Goal: Task Accomplishment & Management: Complete application form

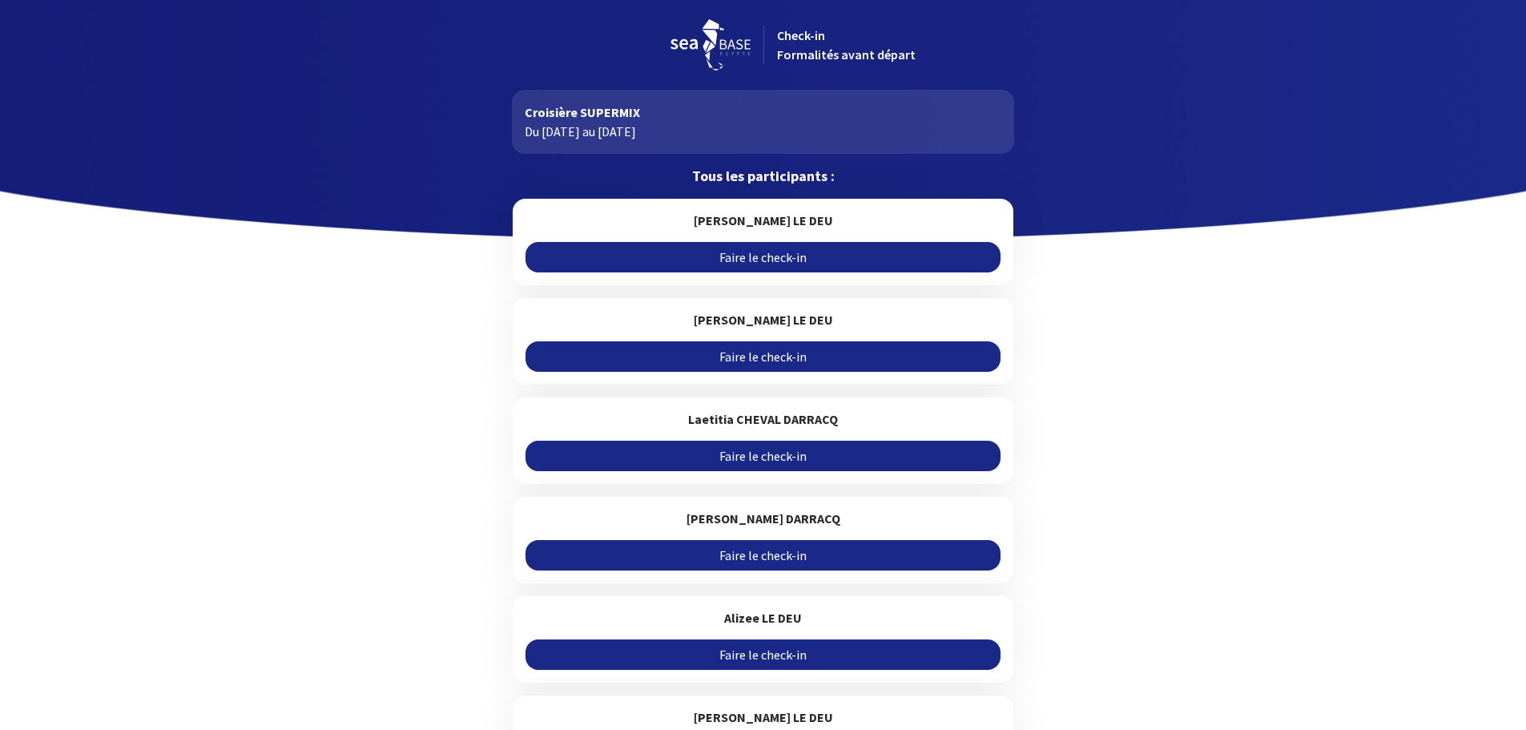
click at [763, 260] on link "Faire le check-in" at bounding box center [762, 257] width 475 height 30
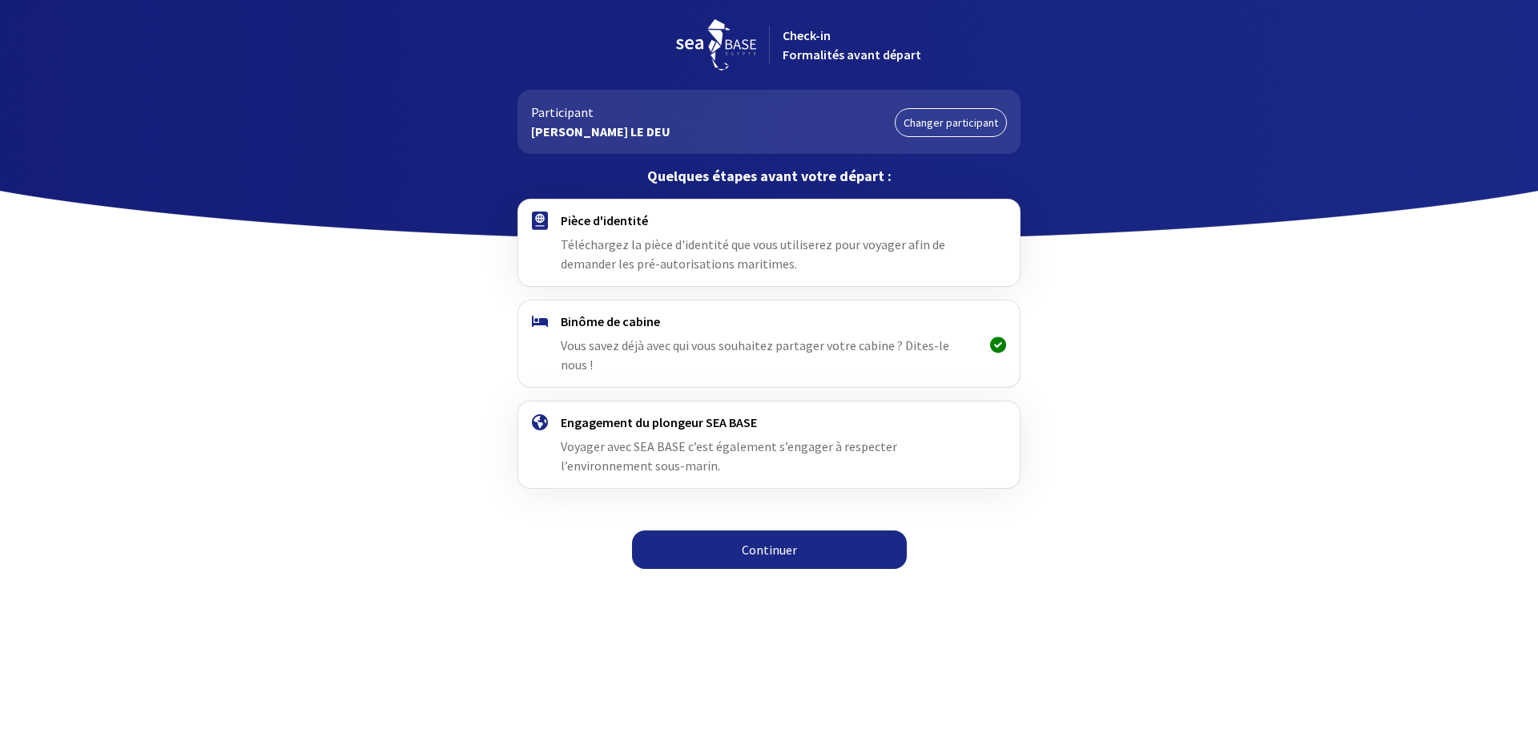
click at [646, 242] on span "Téléchargez la pièce d'identité que vous utiliserez pour voyager afin de demand…" at bounding box center [753, 253] width 384 height 35
click at [618, 223] on h4 "Pièce d'identité" at bounding box center [769, 220] width 416 height 16
click at [752, 530] on link "Continuer" at bounding box center [769, 549] width 275 height 38
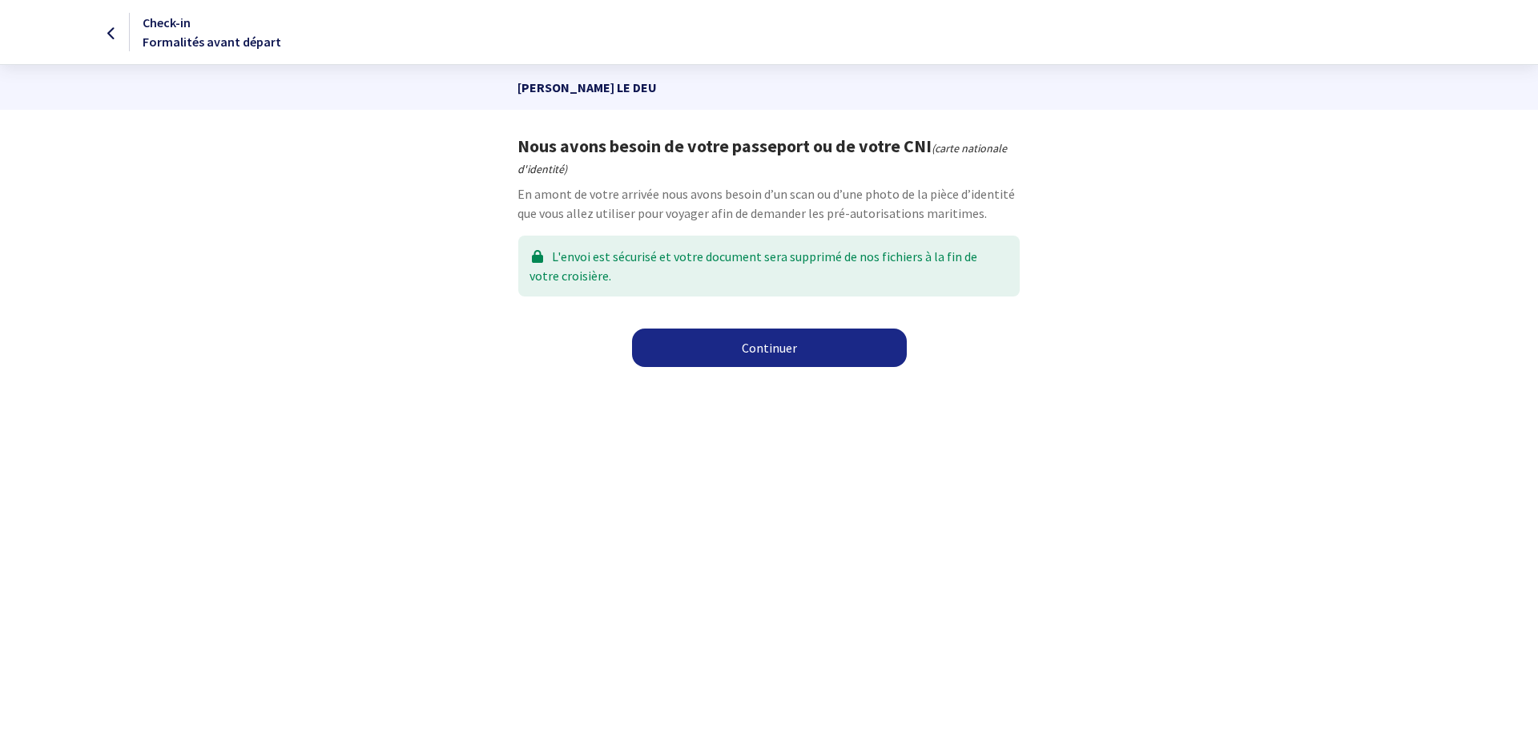
click at [754, 344] on link "Continuer" at bounding box center [769, 347] width 275 height 38
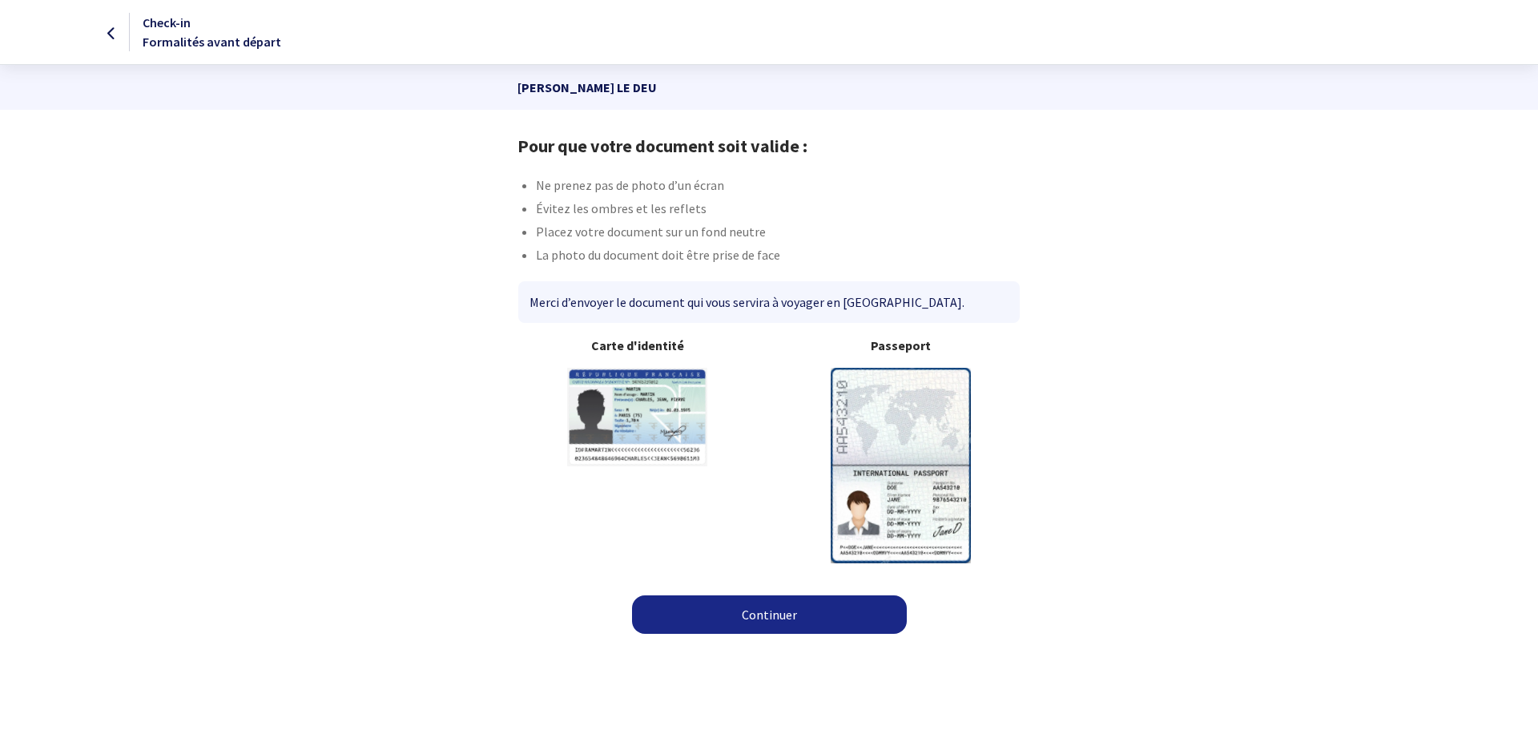
click at [732, 606] on link "Continuer" at bounding box center [769, 614] width 275 height 38
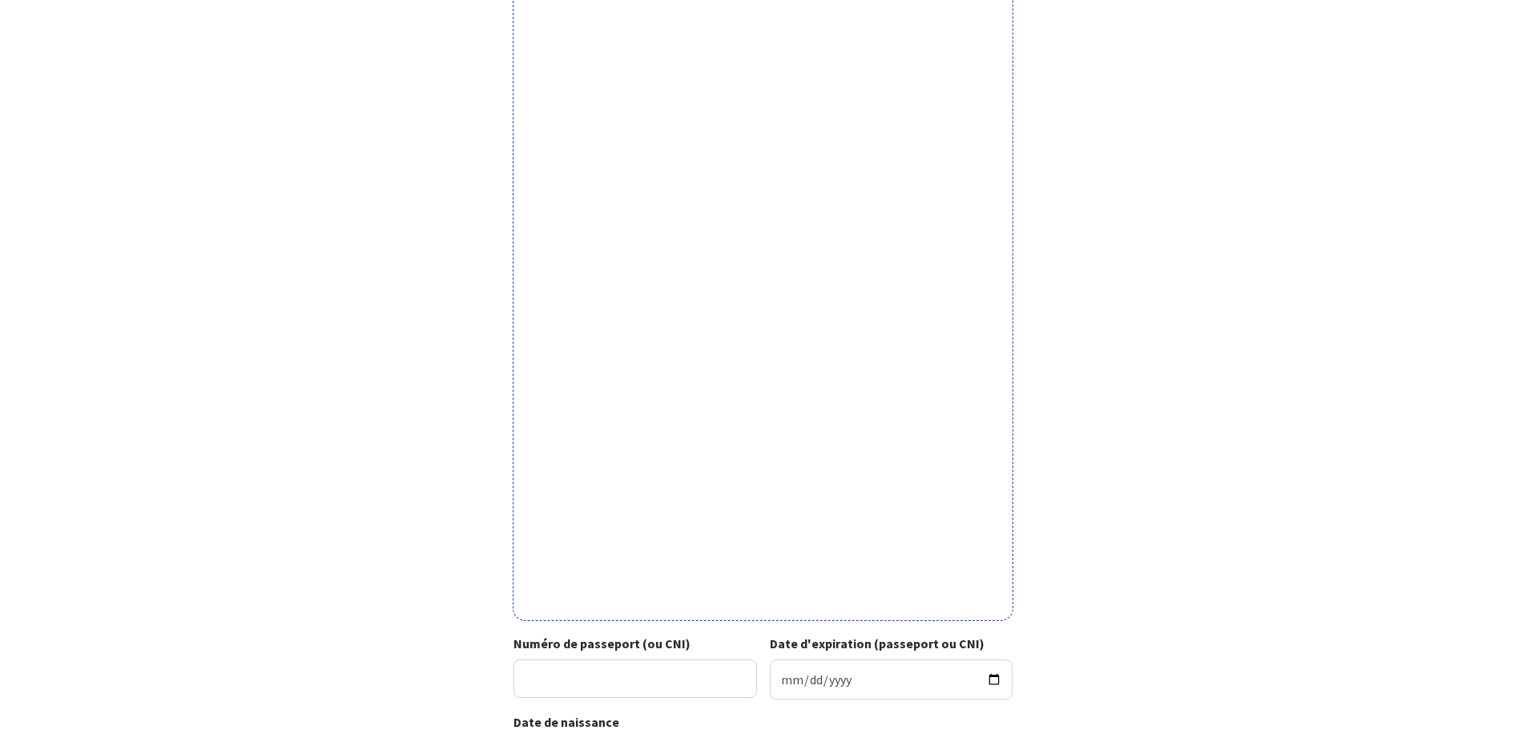
scroll to position [396, 0]
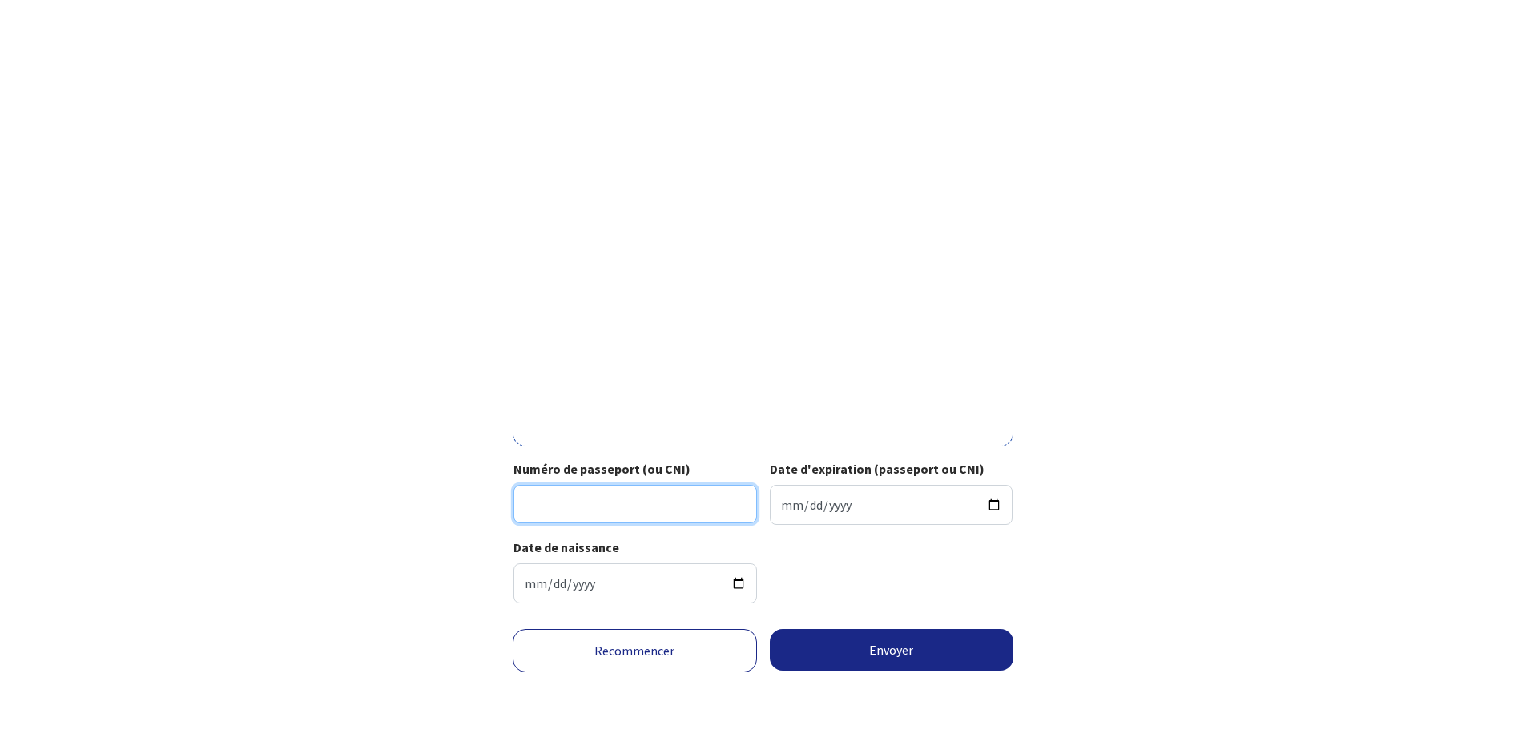
click at [534, 502] on input "Numéro de passeport (ou CNI)" at bounding box center [635, 504] width 244 height 38
type input "24EF41160"
click at [992, 497] on input "Date d'expiration (passeport ou CNI)" at bounding box center [892, 505] width 244 height 40
type input "2034-06-03"
click at [837, 637] on button "Envoyer" at bounding box center [892, 650] width 244 height 42
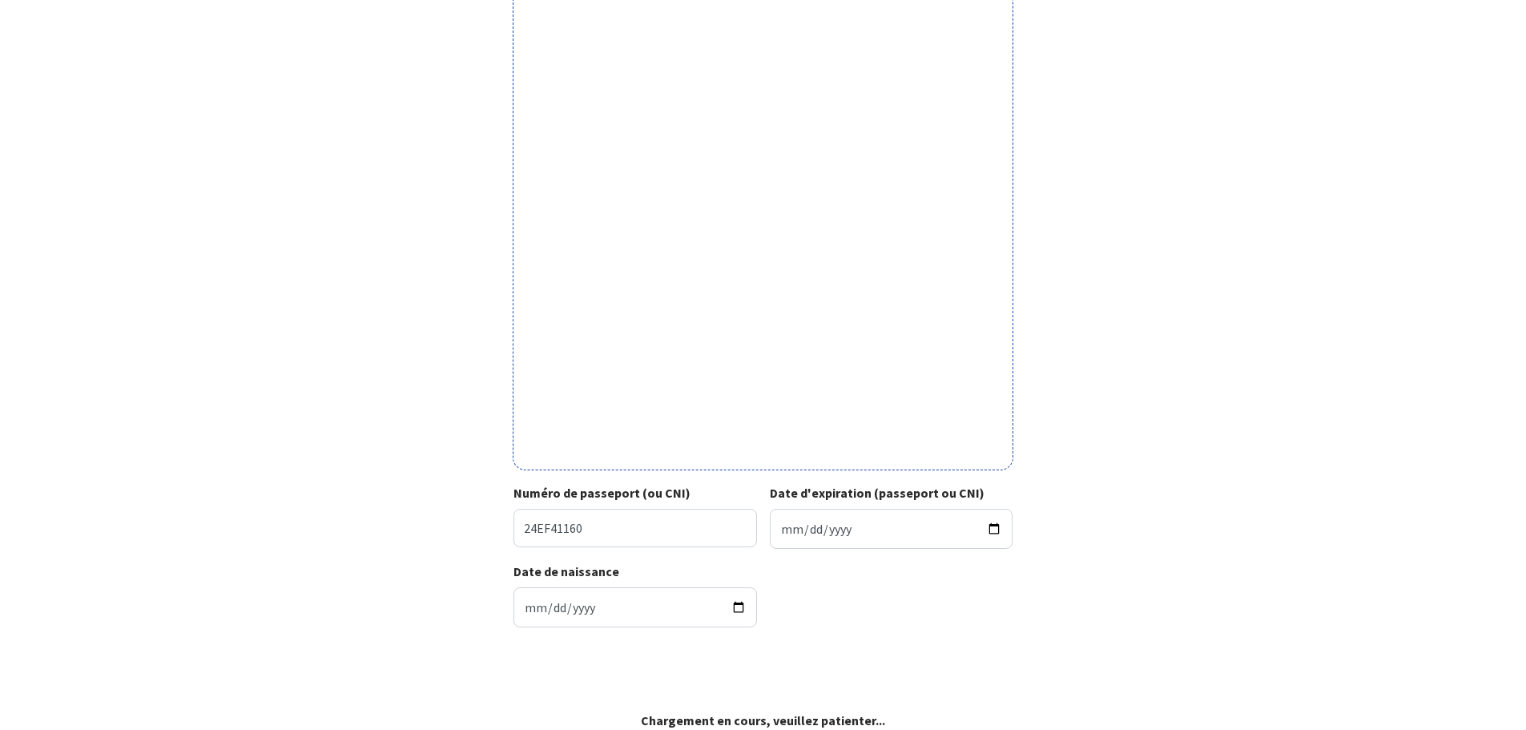
scroll to position [372, 0]
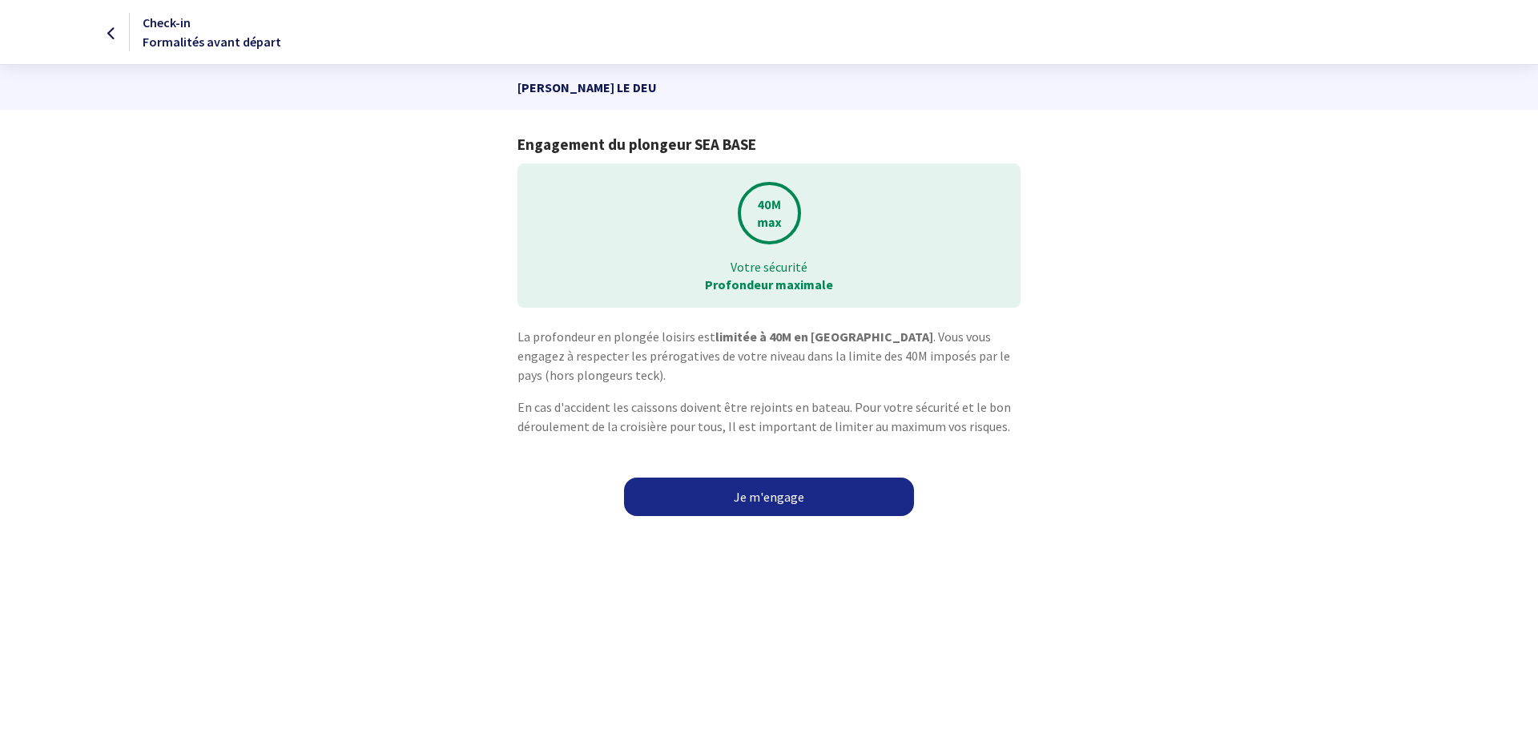
click at [772, 501] on link "Je m'engage" at bounding box center [769, 496] width 290 height 38
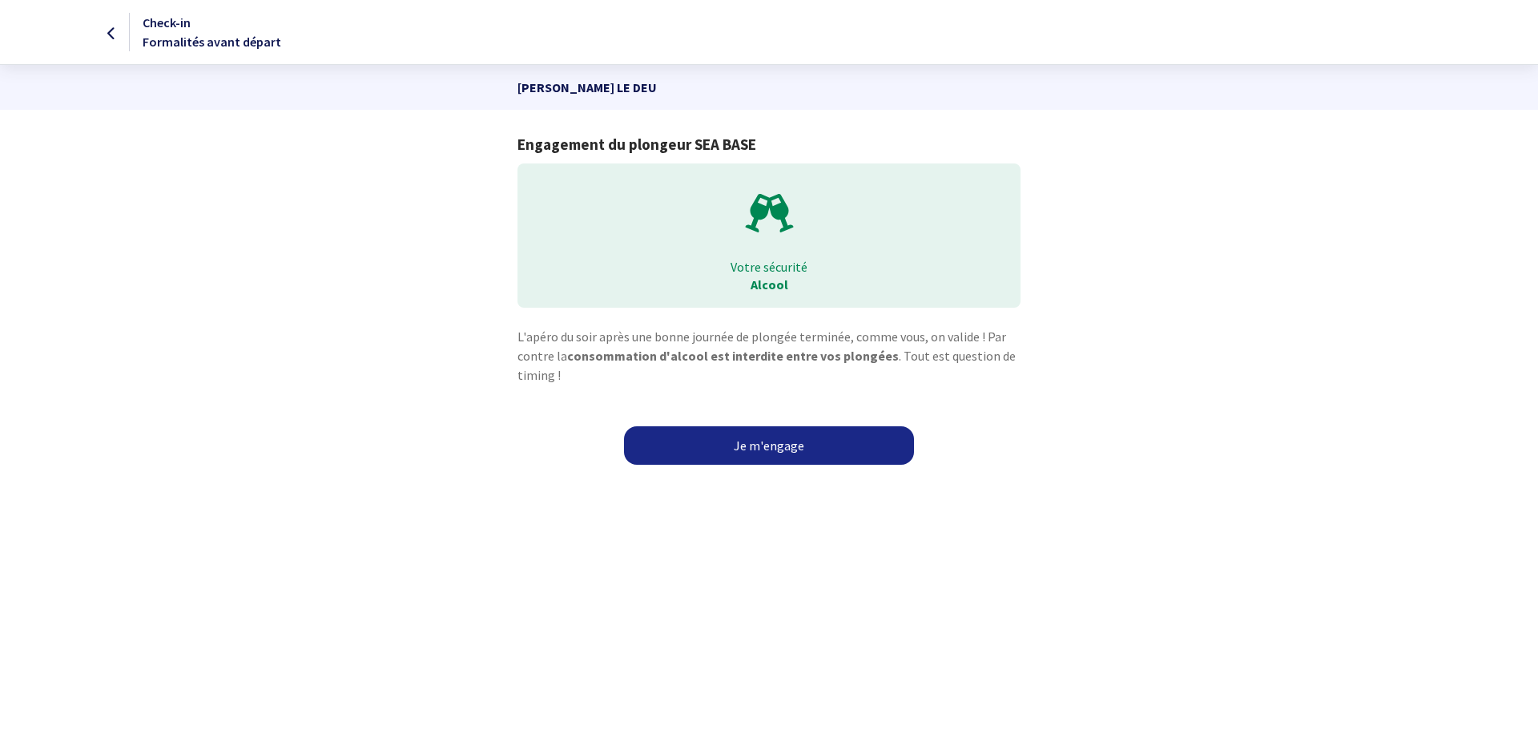
click at [772, 438] on link "Je m'engage" at bounding box center [769, 445] width 290 height 38
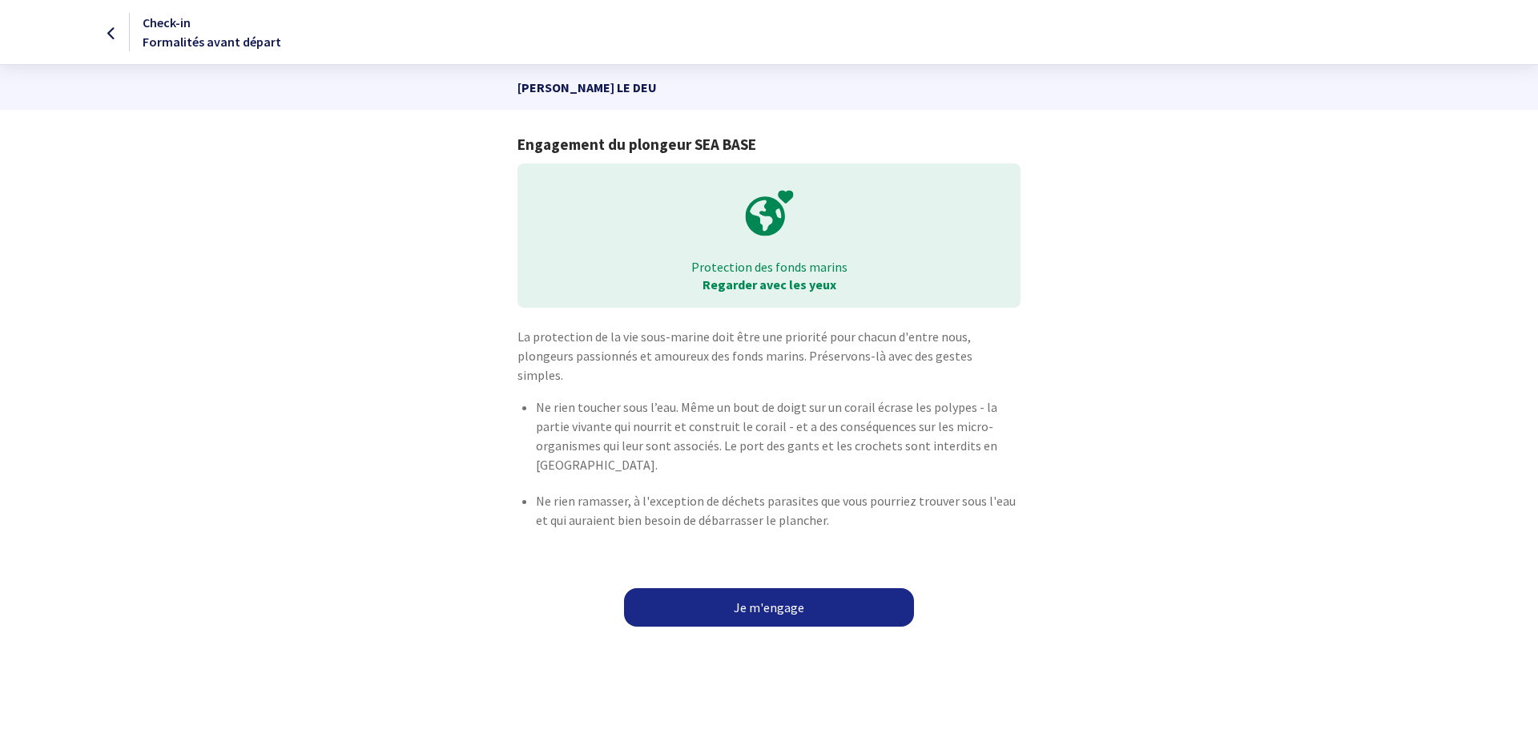
click at [763, 588] on link "Je m'engage" at bounding box center [769, 607] width 290 height 38
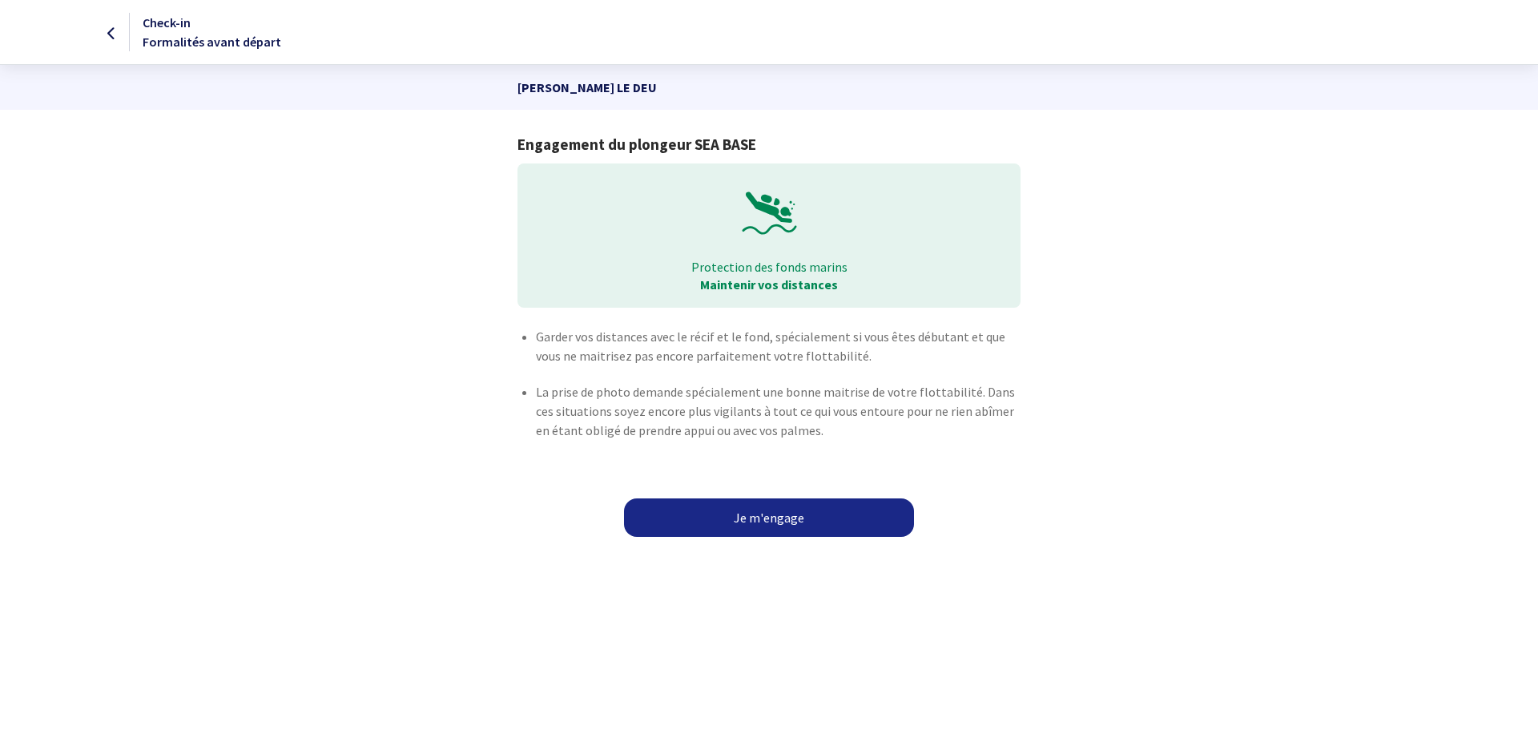
click at [769, 516] on link "Je m'engage" at bounding box center [769, 517] width 290 height 38
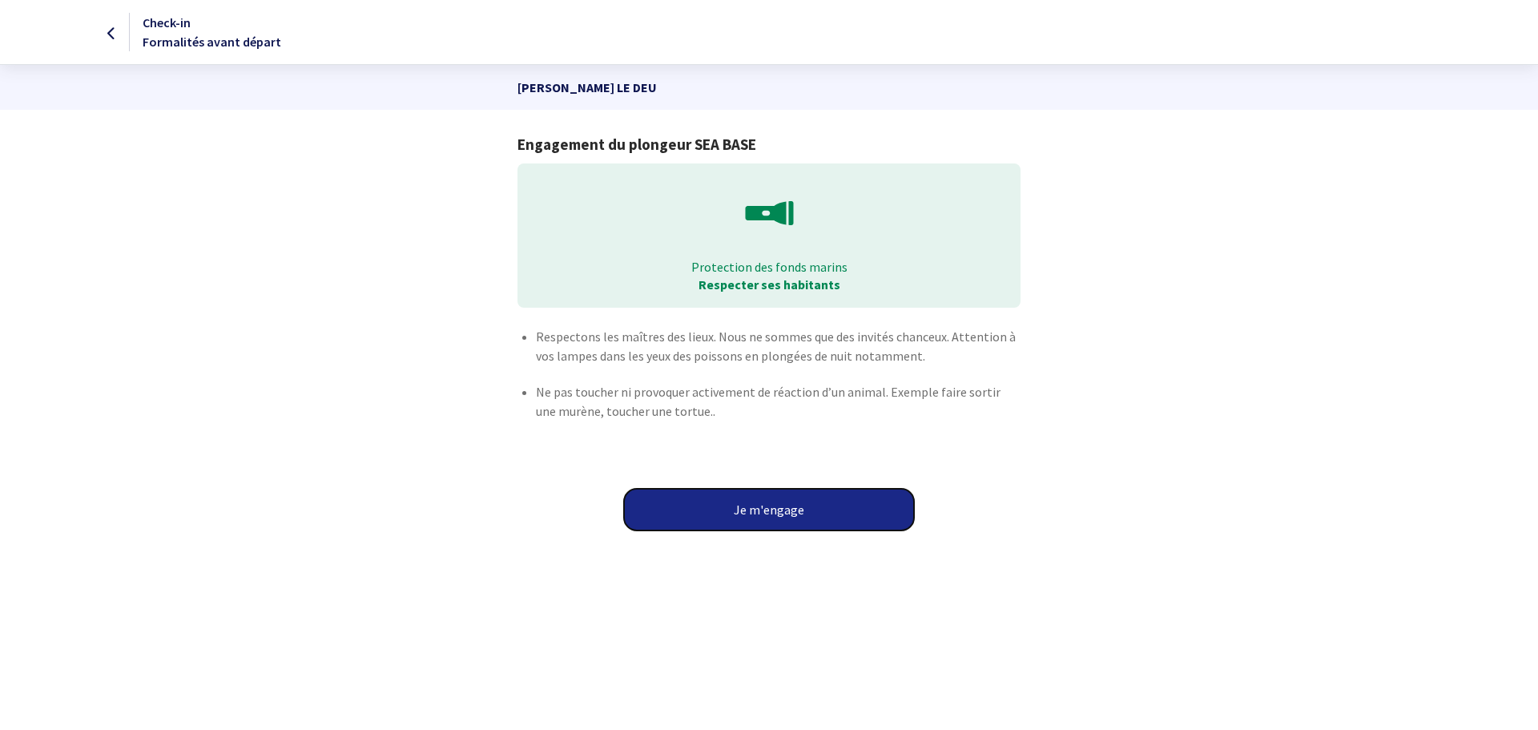
click at [769, 516] on button "Je m'engage" at bounding box center [769, 510] width 290 height 42
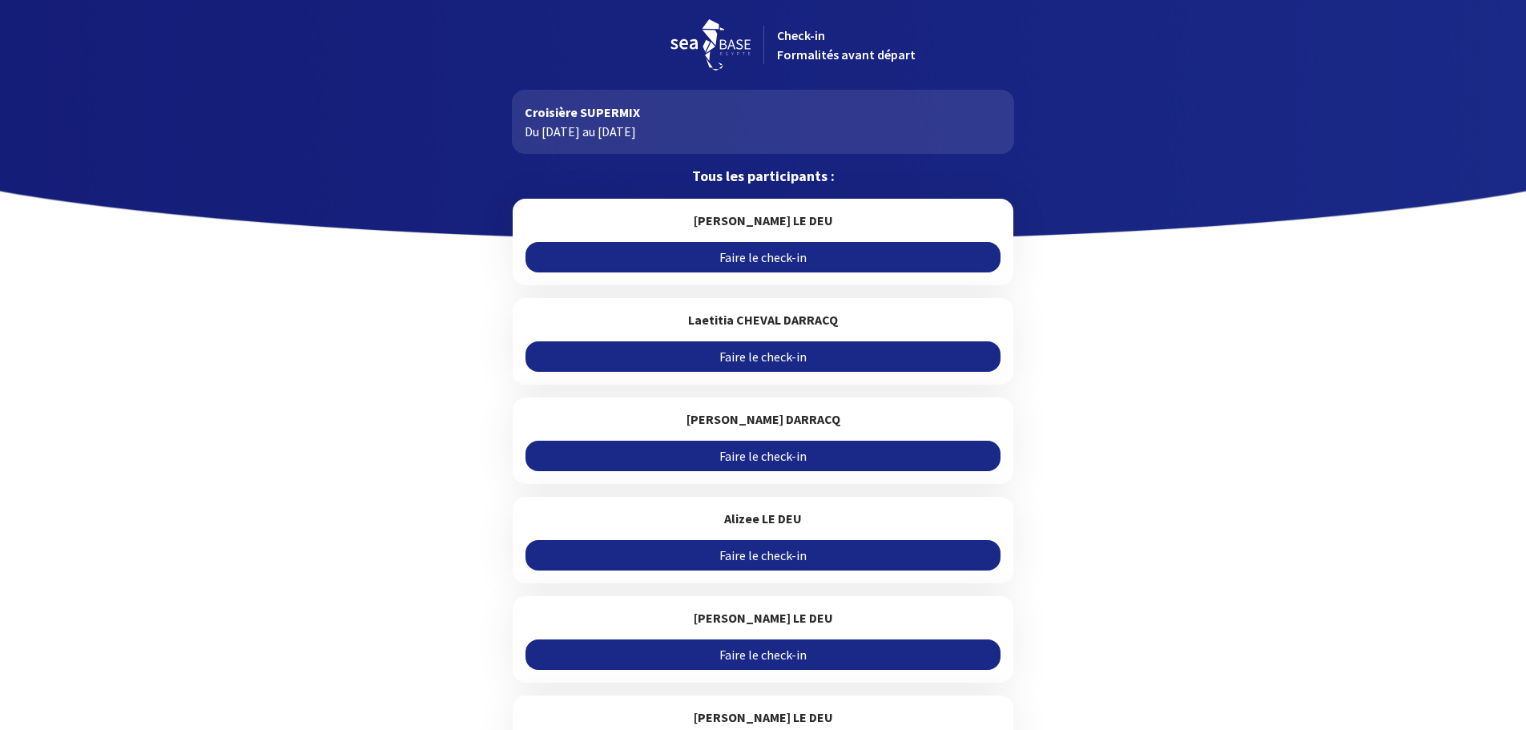
click at [759, 356] on link "Faire le check-in" at bounding box center [762, 356] width 475 height 30
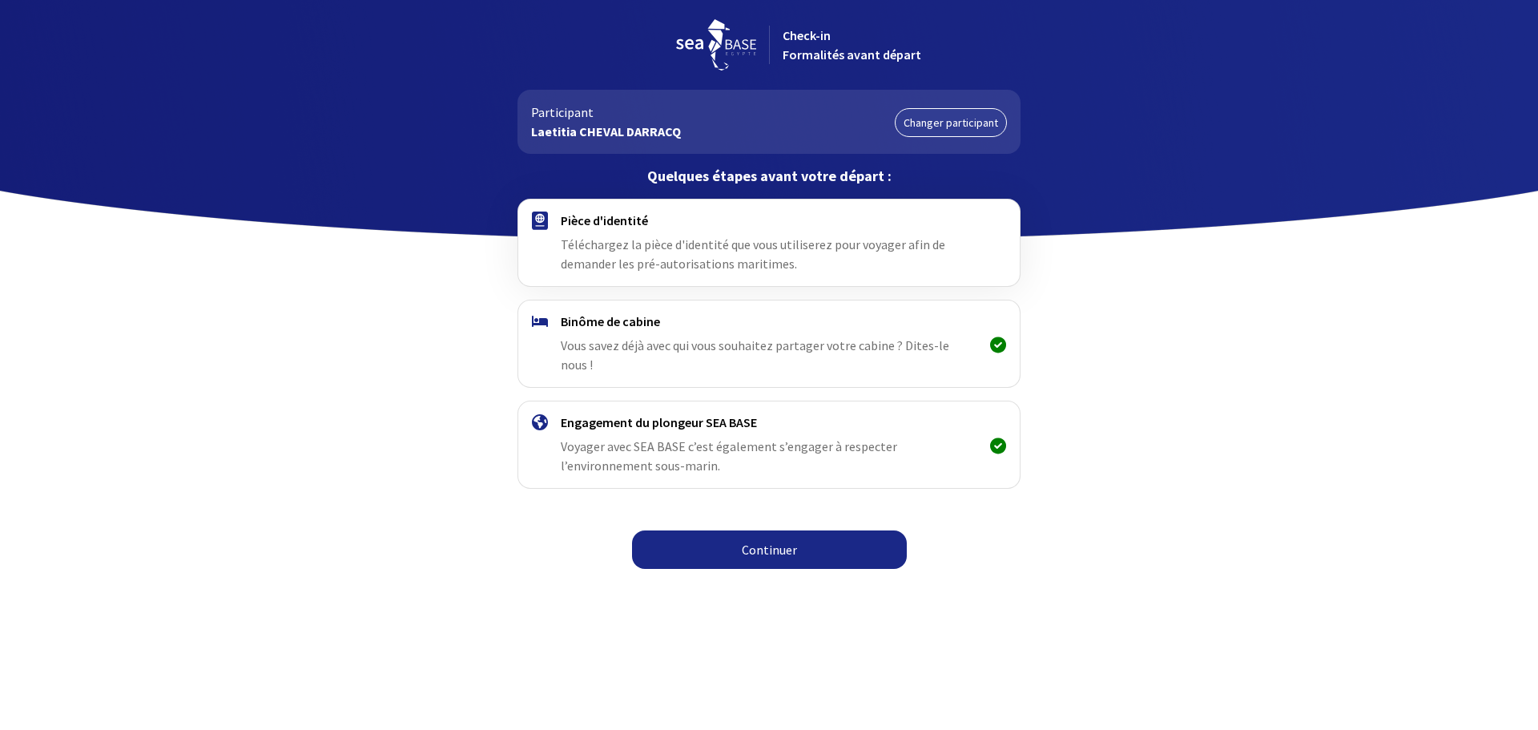
click at [808, 530] on link "Continuer" at bounding box center [769, 549] width 275 height 38
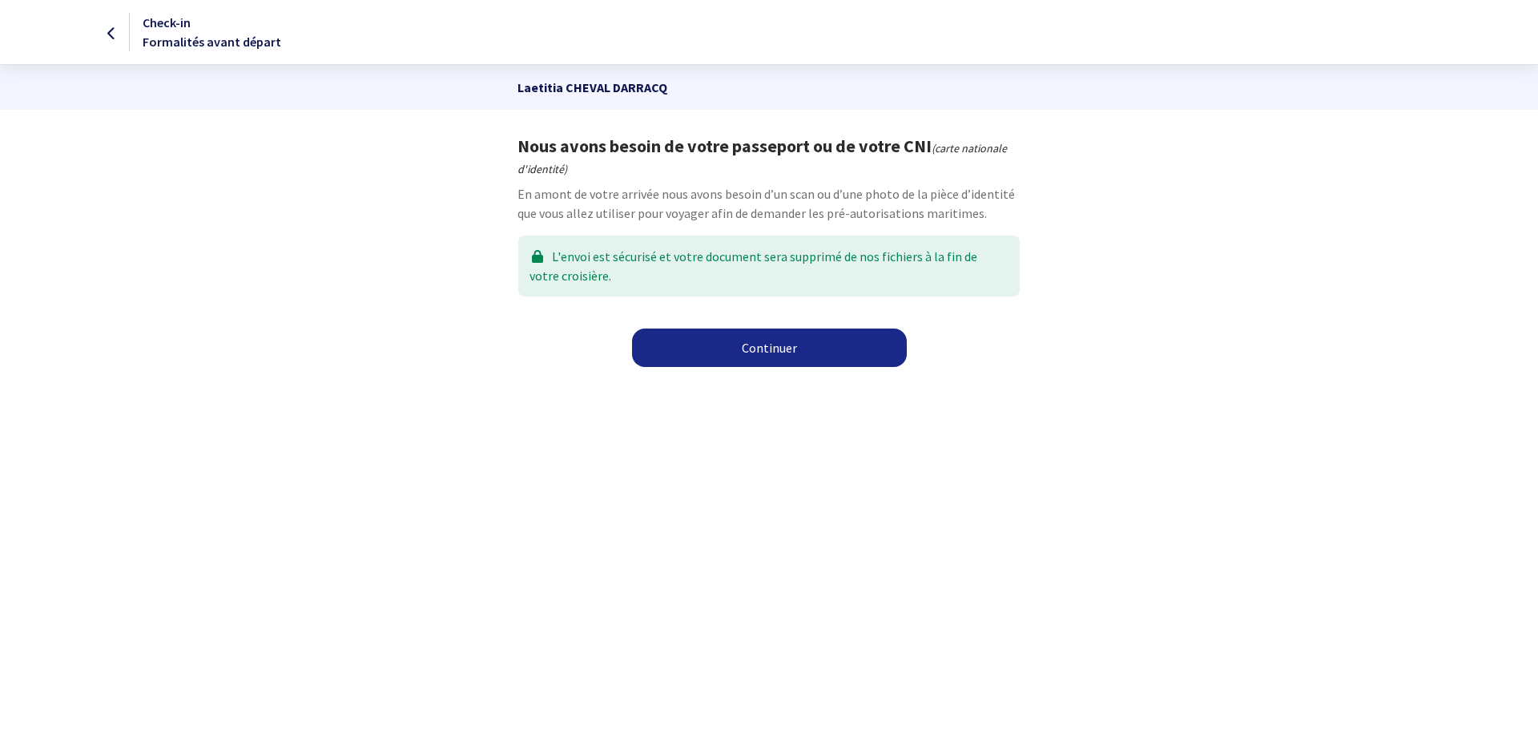
click at [799, 344] on link "Continuer" at bounding box center [769, 347] width 275 height 38
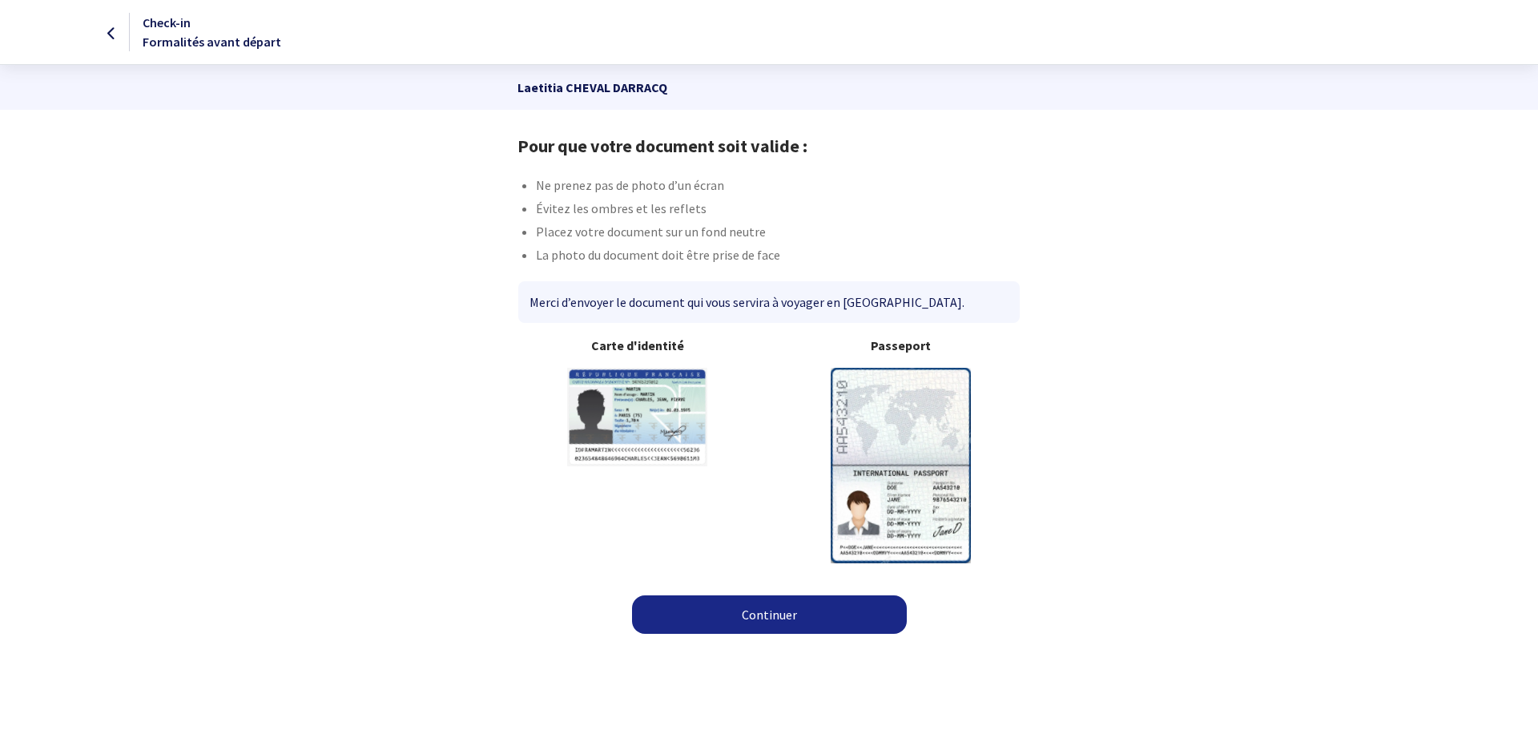
click at [773, 610] on link "Continuer" at bounding box center [769, 614] width 275 height 38
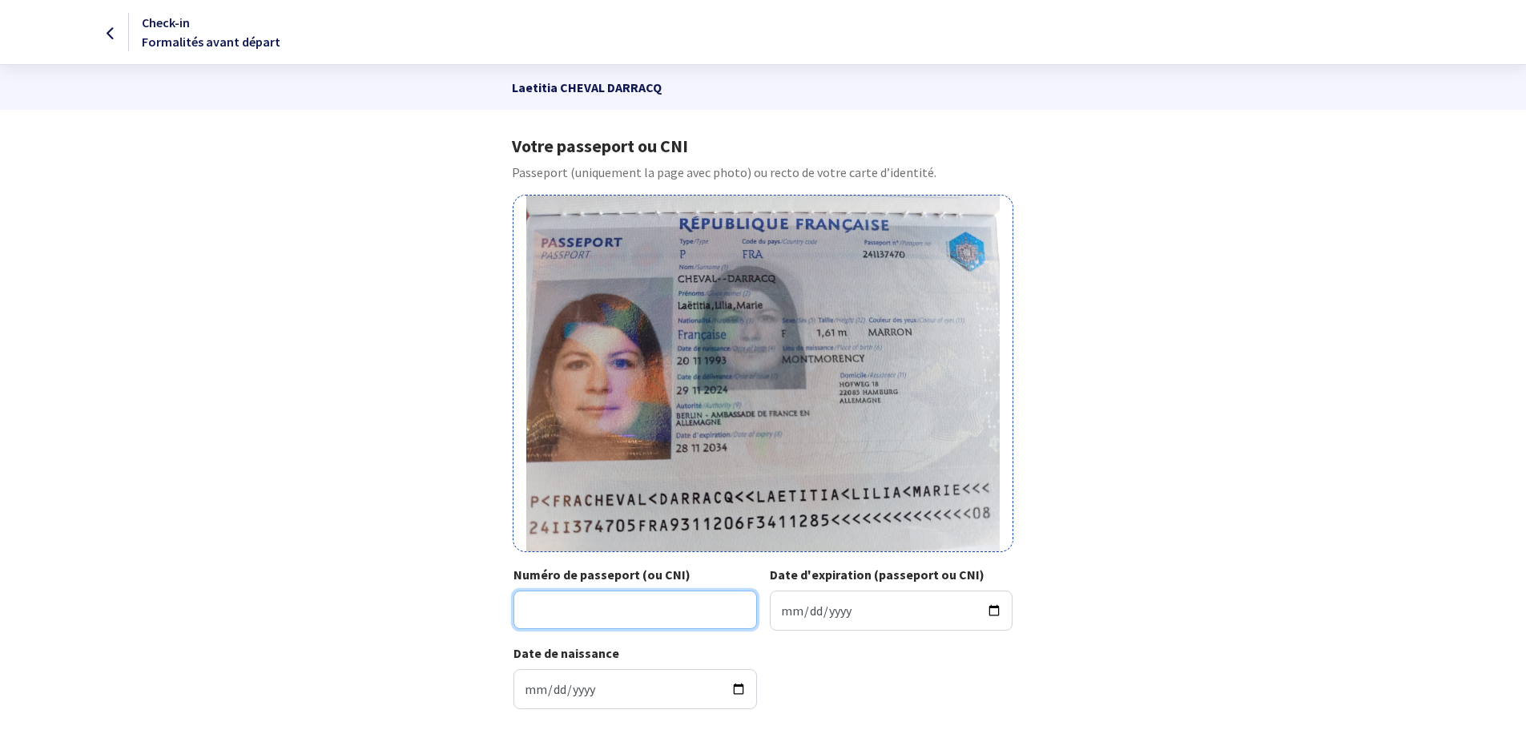
click at [573, 617] on input "Numéro de passeport (ou CNI)" at bounding box center [635, 609] width 244 height 38
type input "24II37470"
click at [995, 605] on input "Date d'expiration (passeport ou CNI)" at bounding box center [892, 610] width 244 height 40
type input "2034-11-28"
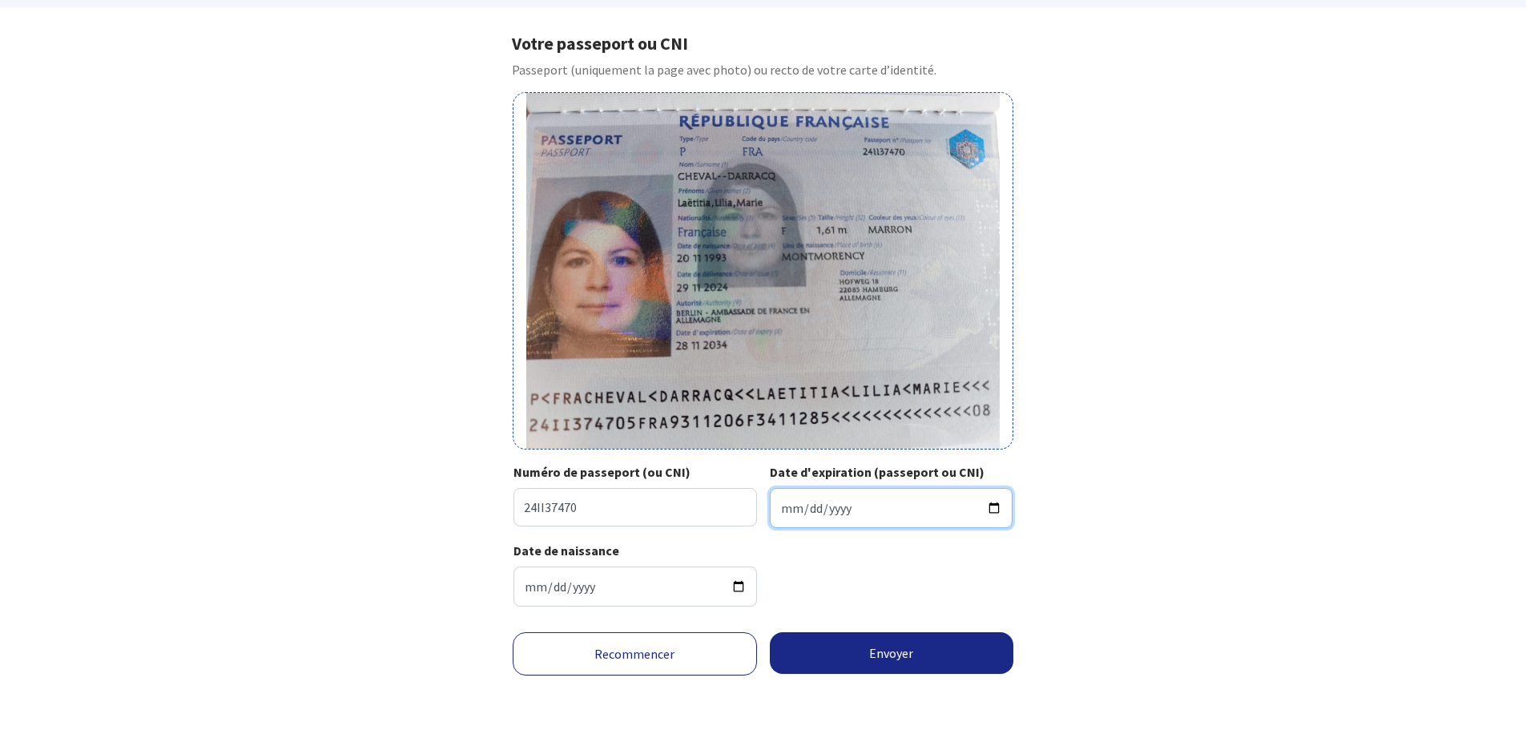
scroll to position [106, 0]
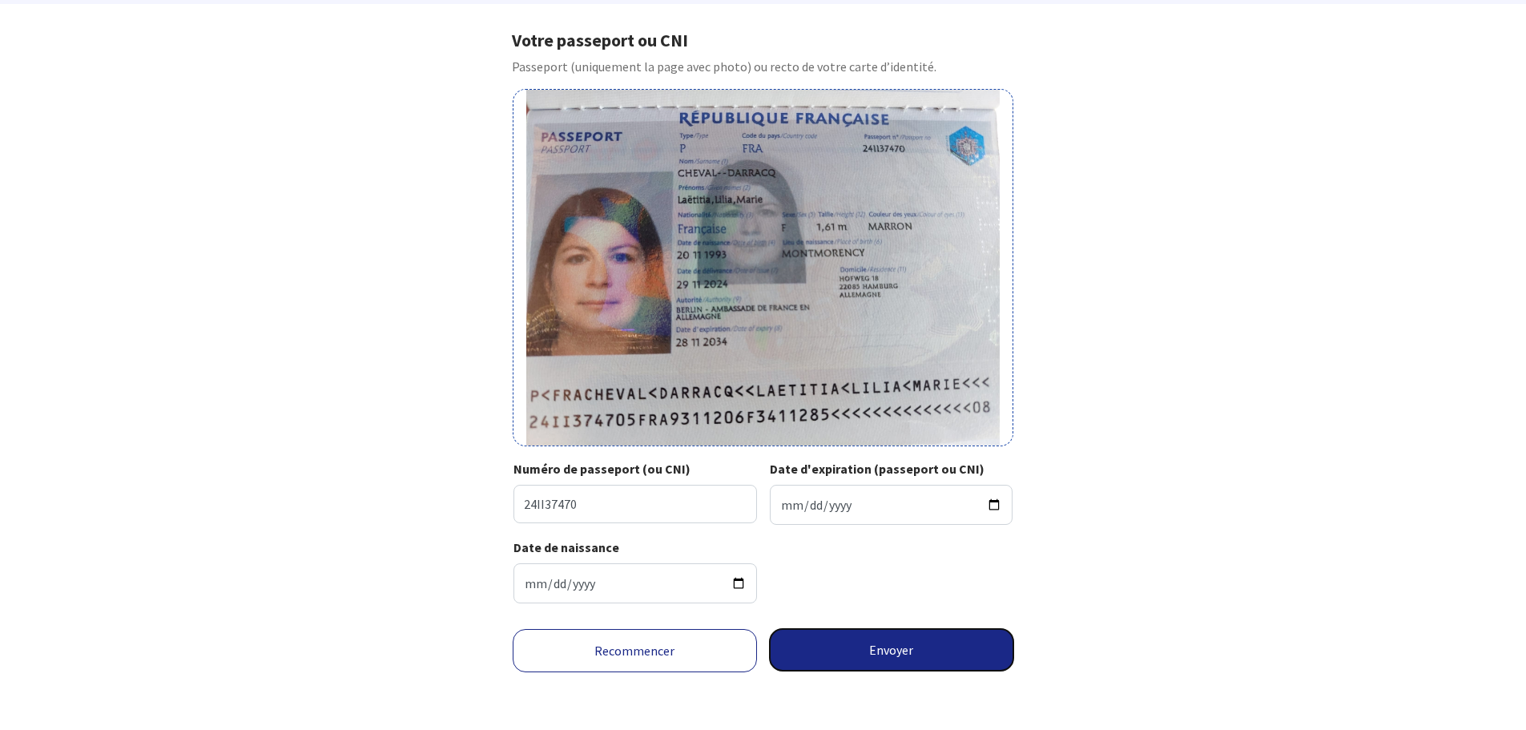
click at [879, 646] on button "Envoyer" at bounding box center [892, 650] width 244 height 42
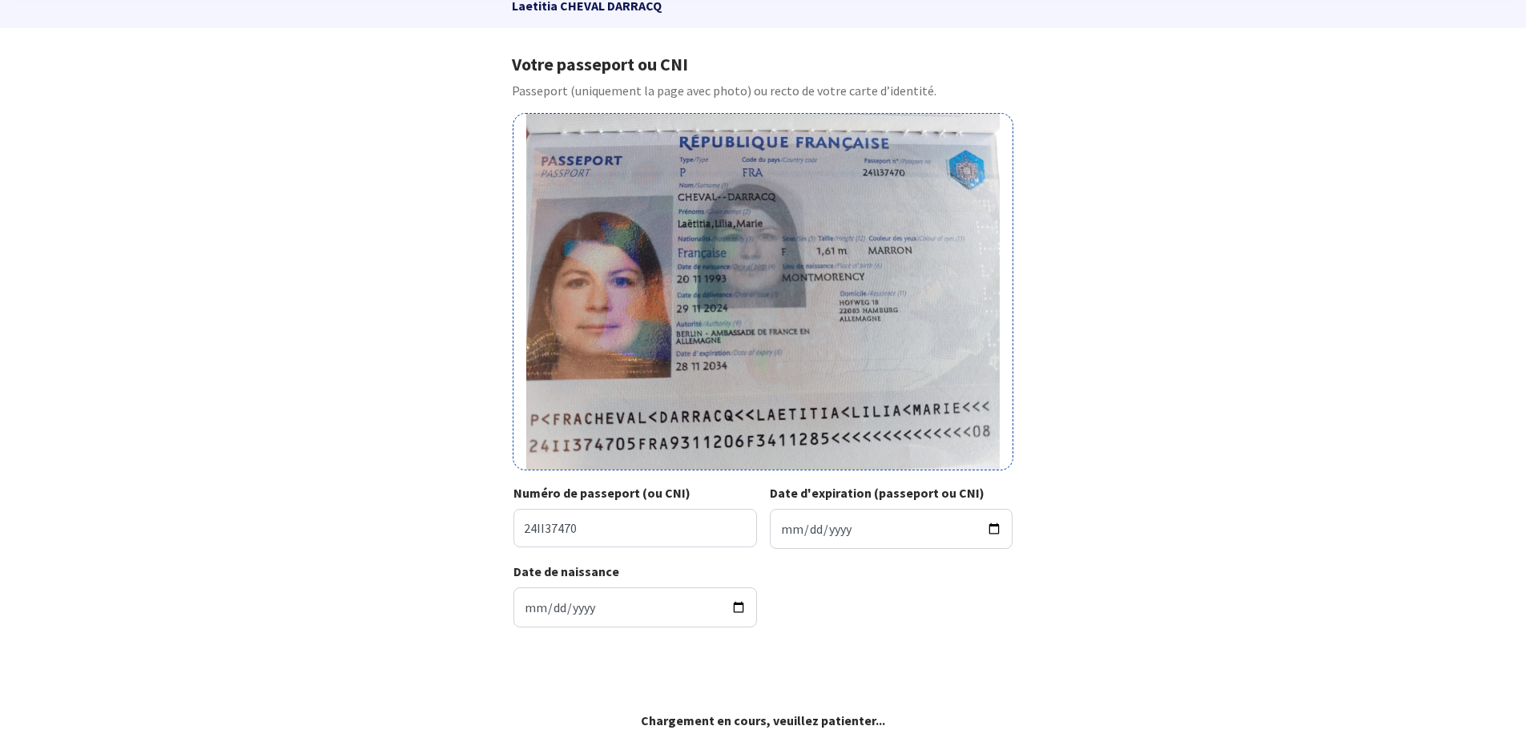
scroll to position [82, 0]
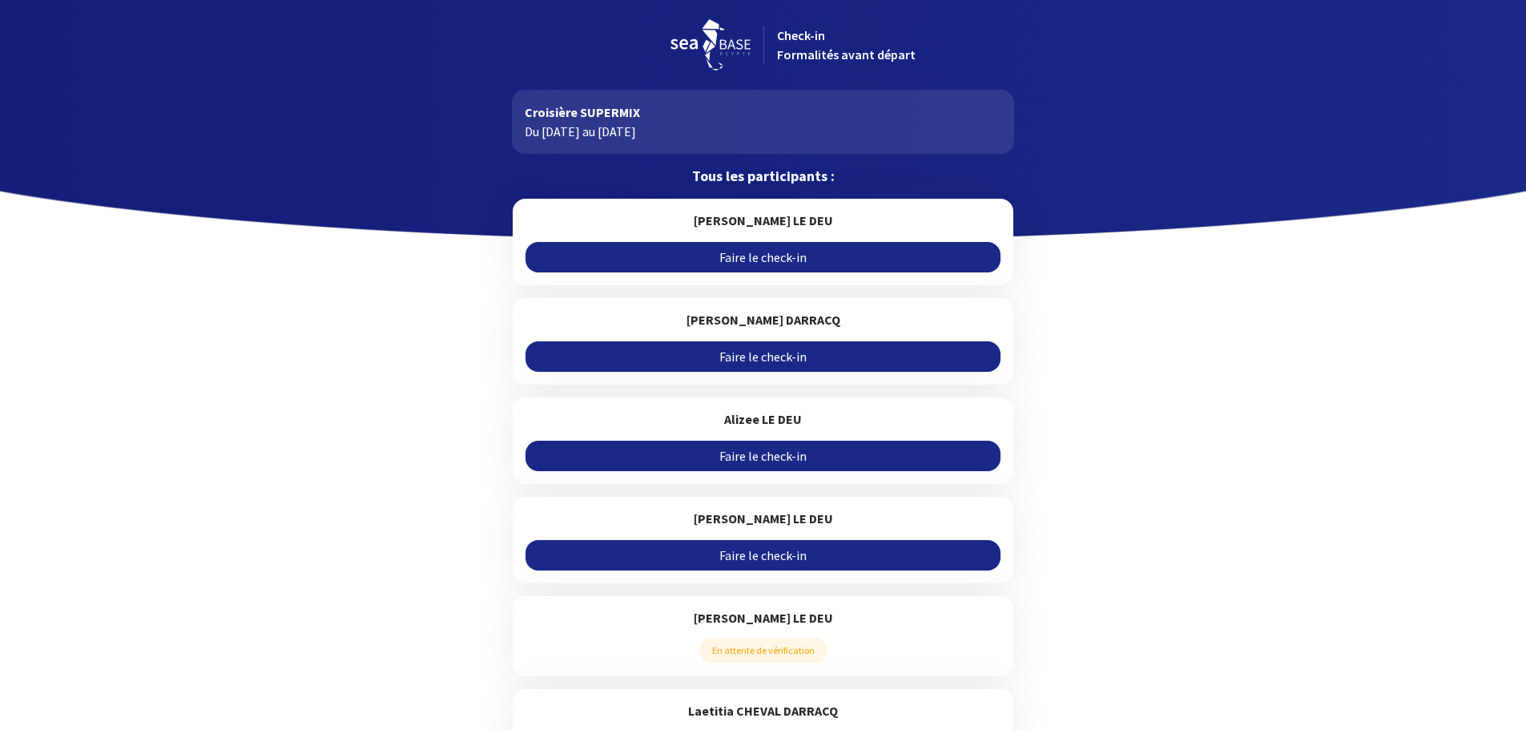
click at [758, 252] on link "Faire le check-in" at bounding box center [762, 257] width 475 height 30
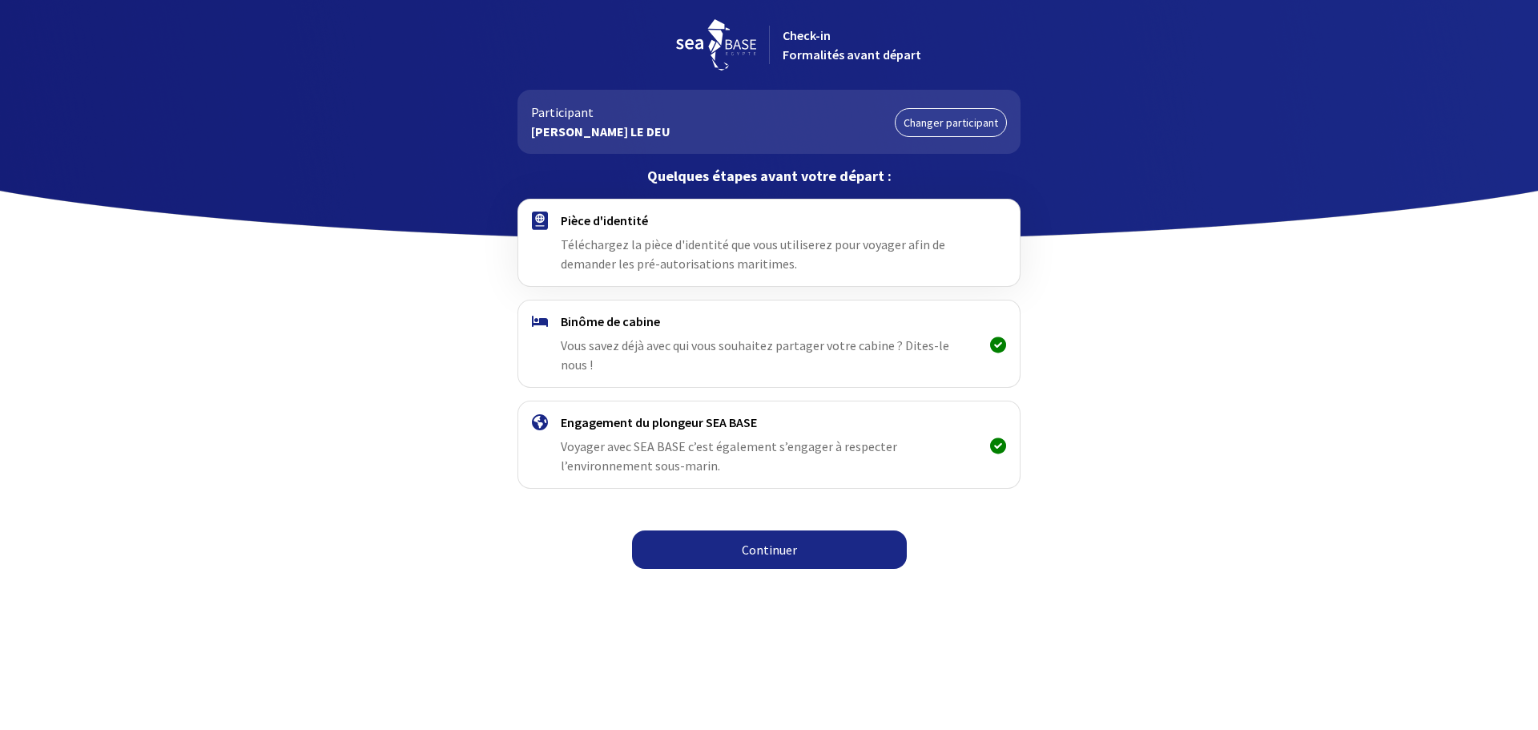
click at [762, 530] on link "Continuer" at bounding box center [769, 549] width 275 height 38
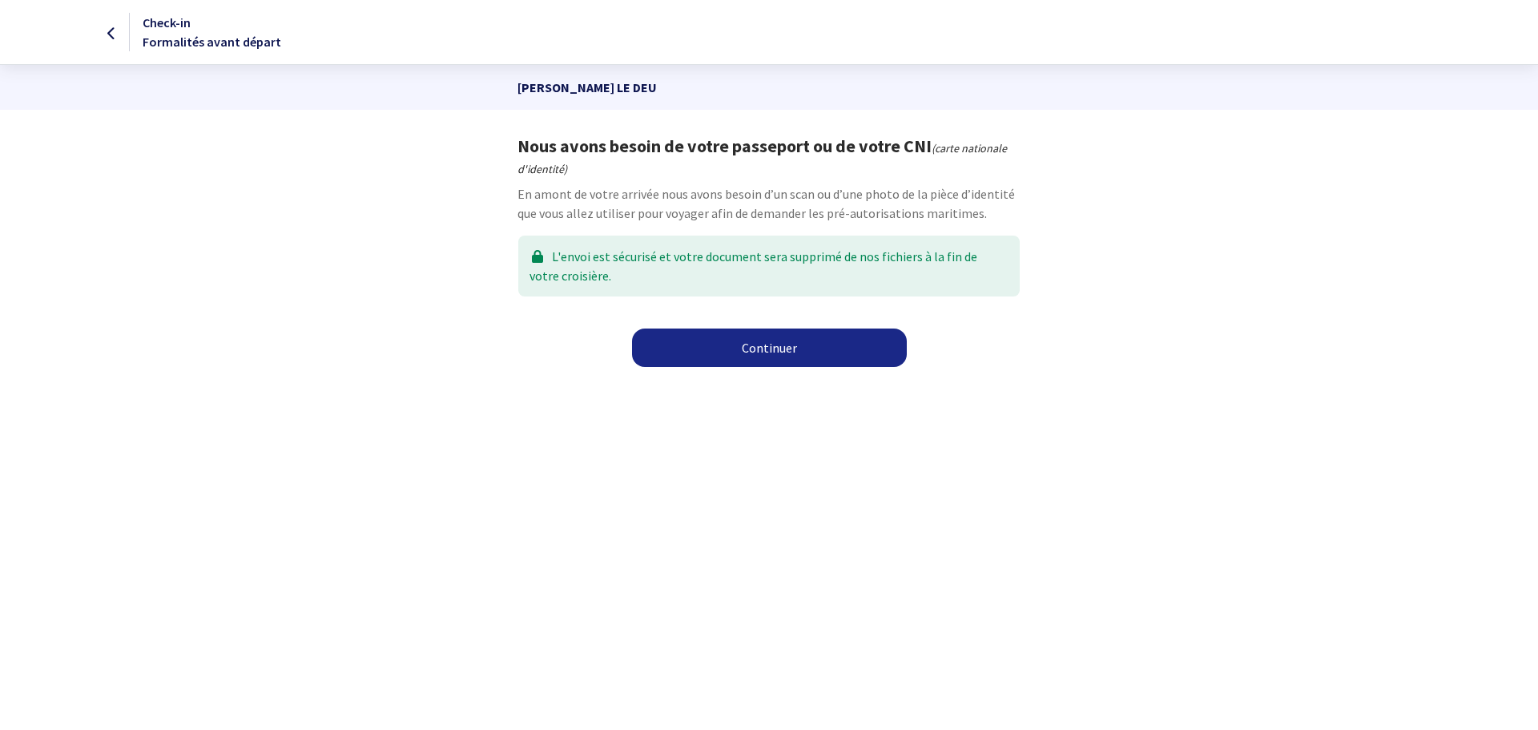
click at [786, 344] on link "Continuer" at bounding box center [769, 347] width 275 height 38
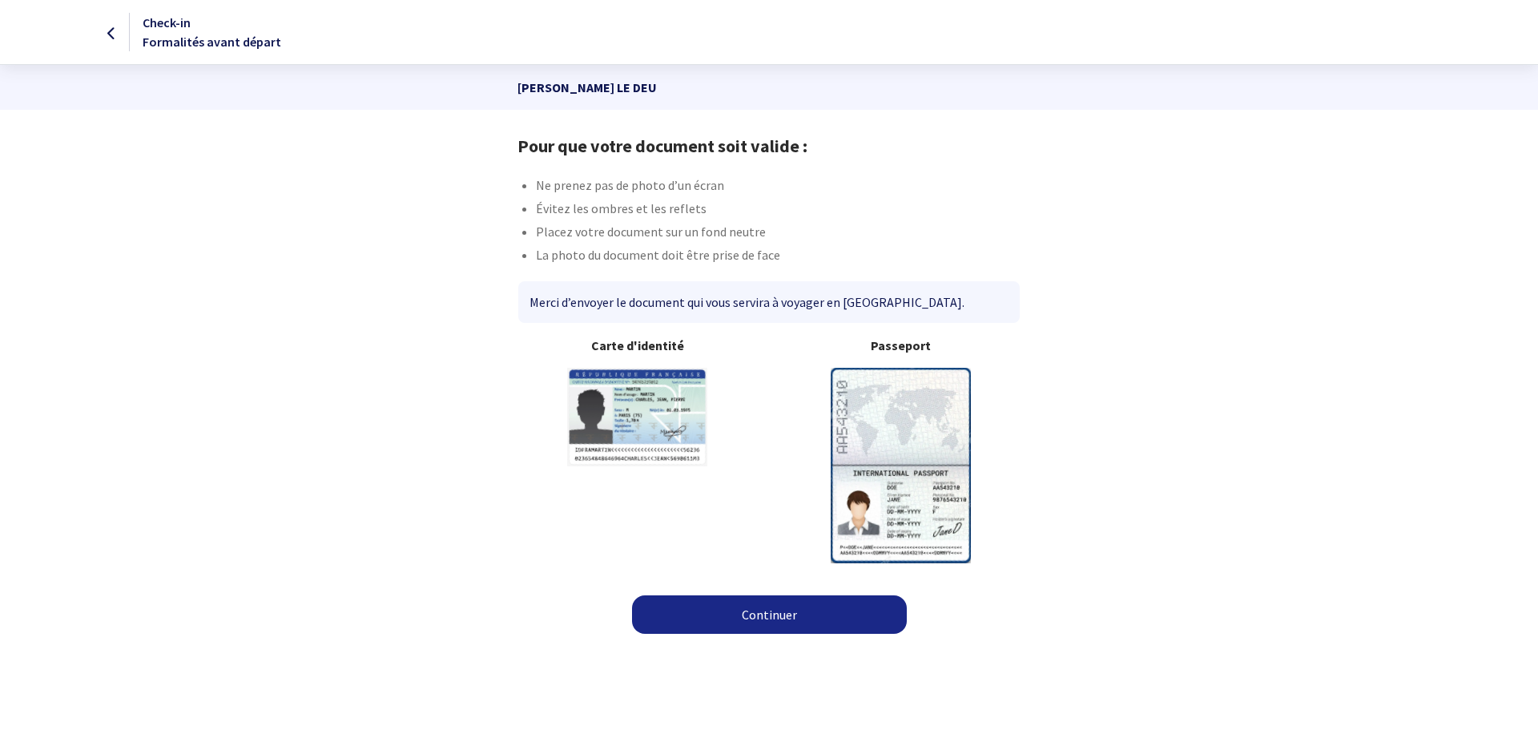
click at [754, 607] on link "Continuer" at bounding box center [769, 614] width 275 height 38
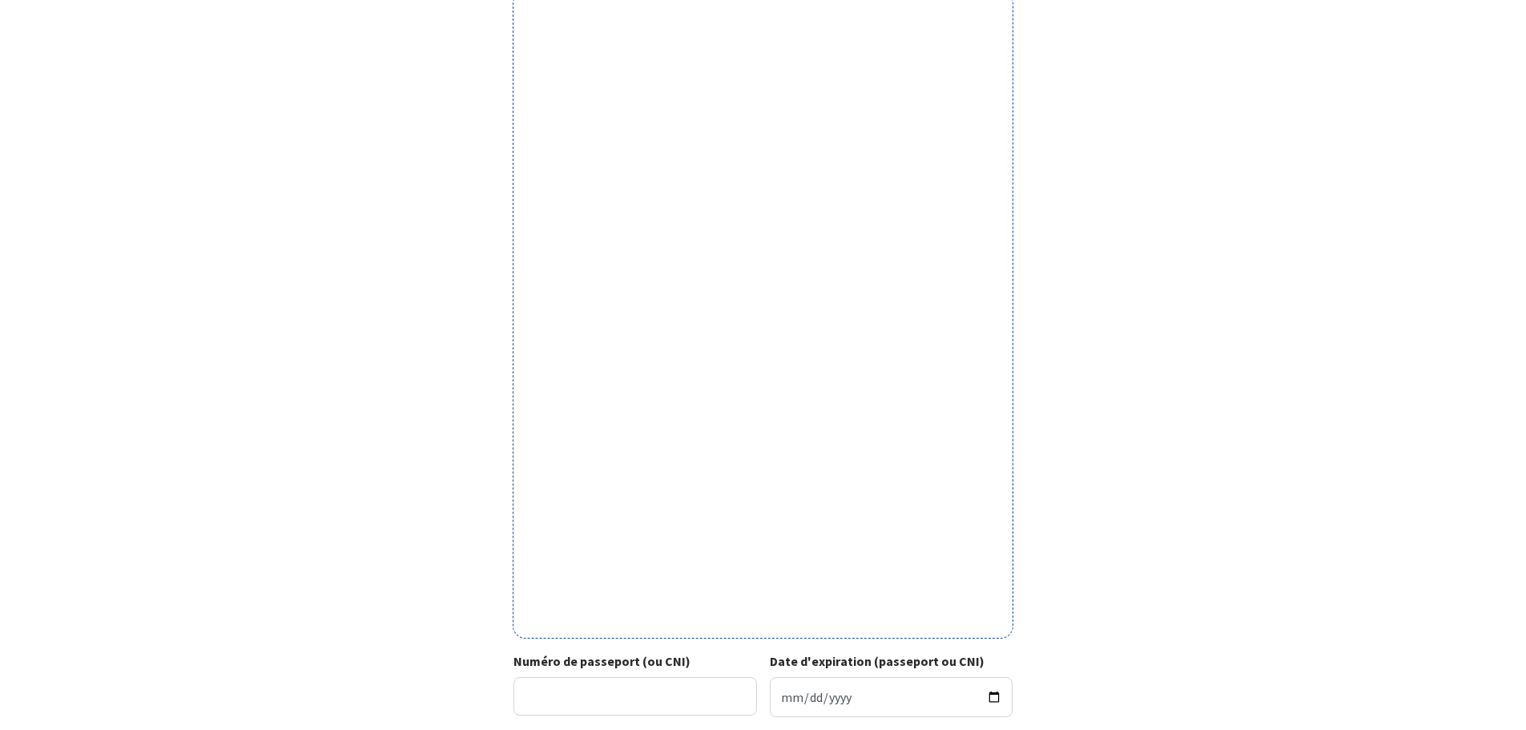
scroll to position [396, 0]
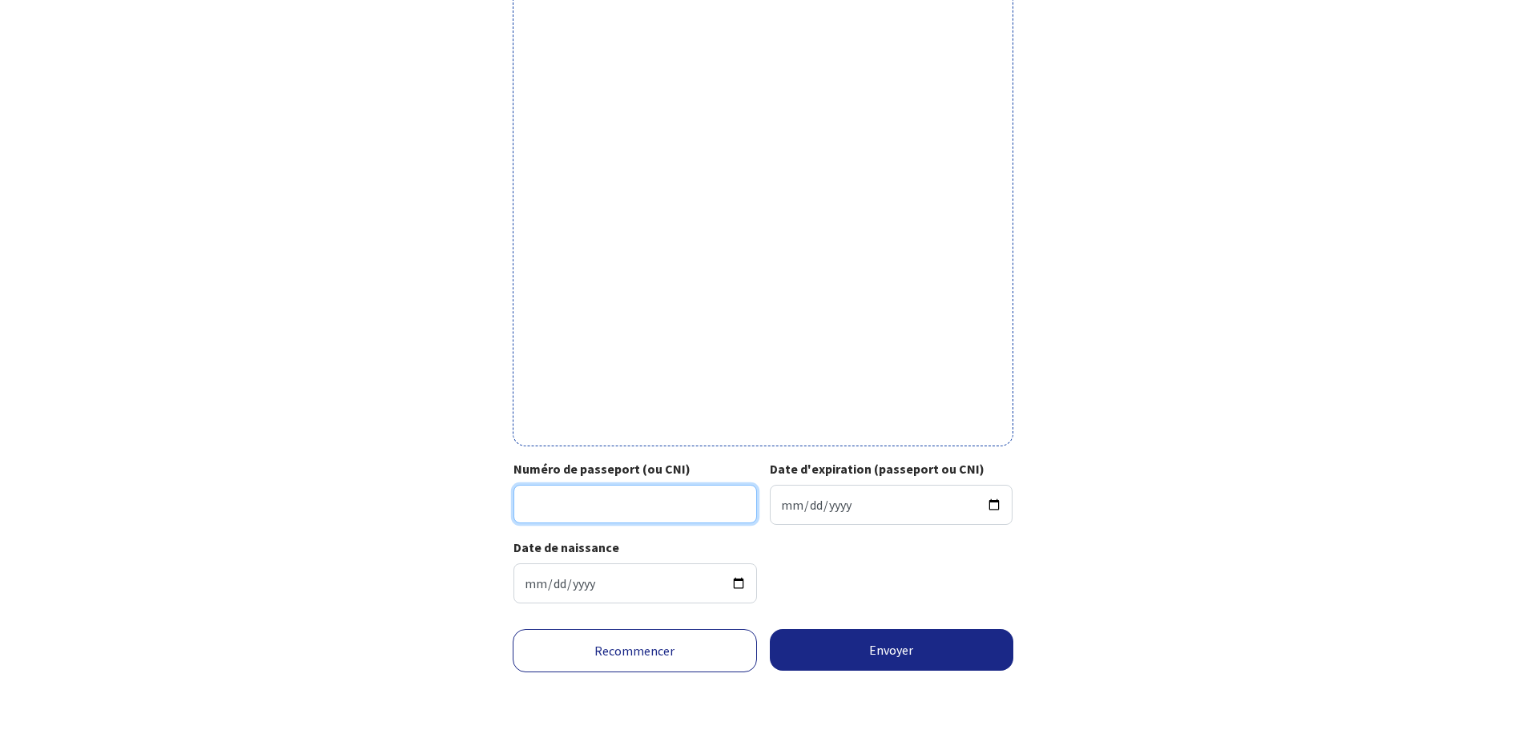
click at [581, 501] on input "Numéro de passeport (ou CNI)" at bounding box center [635, 504] width 244 height 38
type input "20DE77480"
click at [995, 506] on input "Date d'expiration (passeport ou CNI)" at bounding box center [892, 505] width 244 height 40
type input "2030-08-06"
click at [868, 648] on button "Envoyer" at bounding box center [892, 650] width 244 height 42
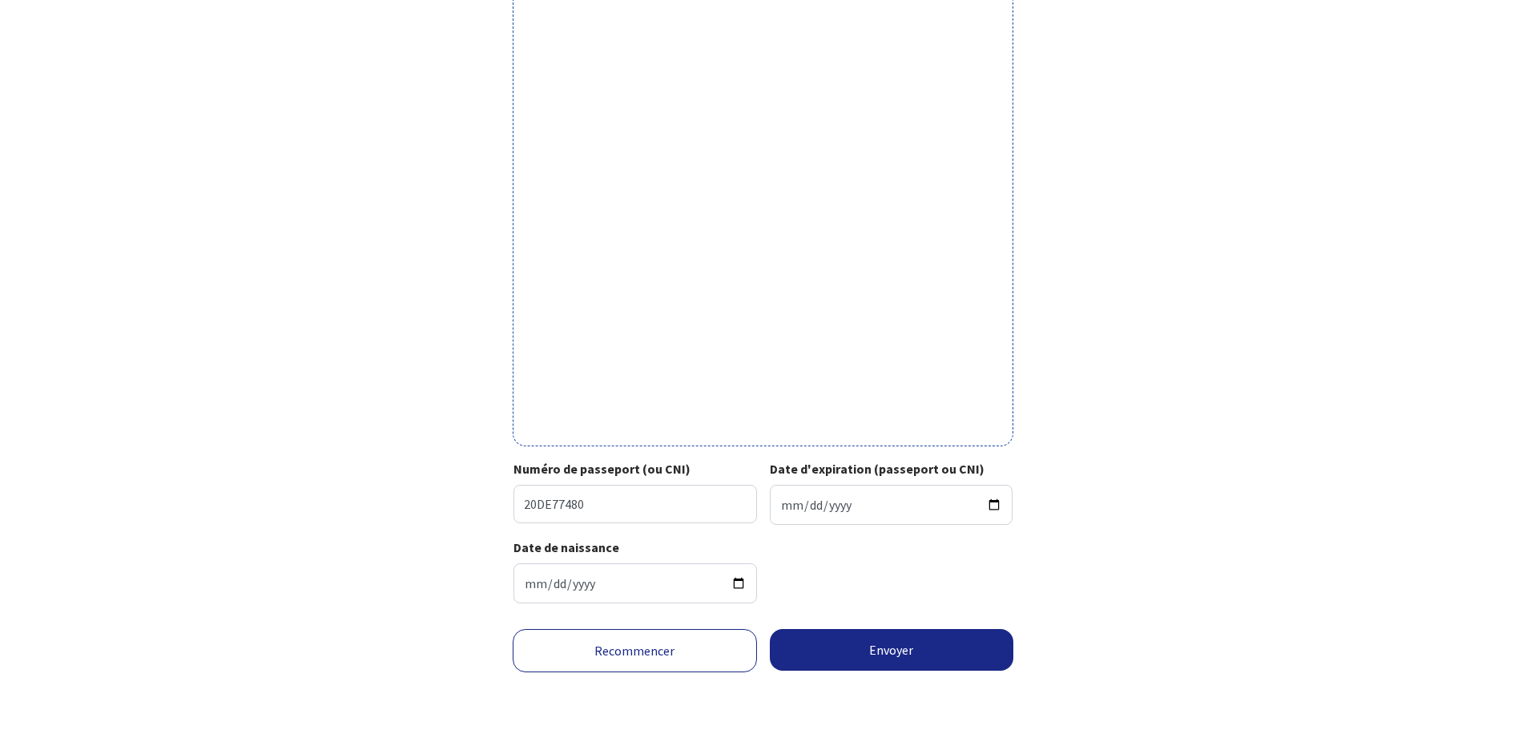
scroll to position [372, 0]
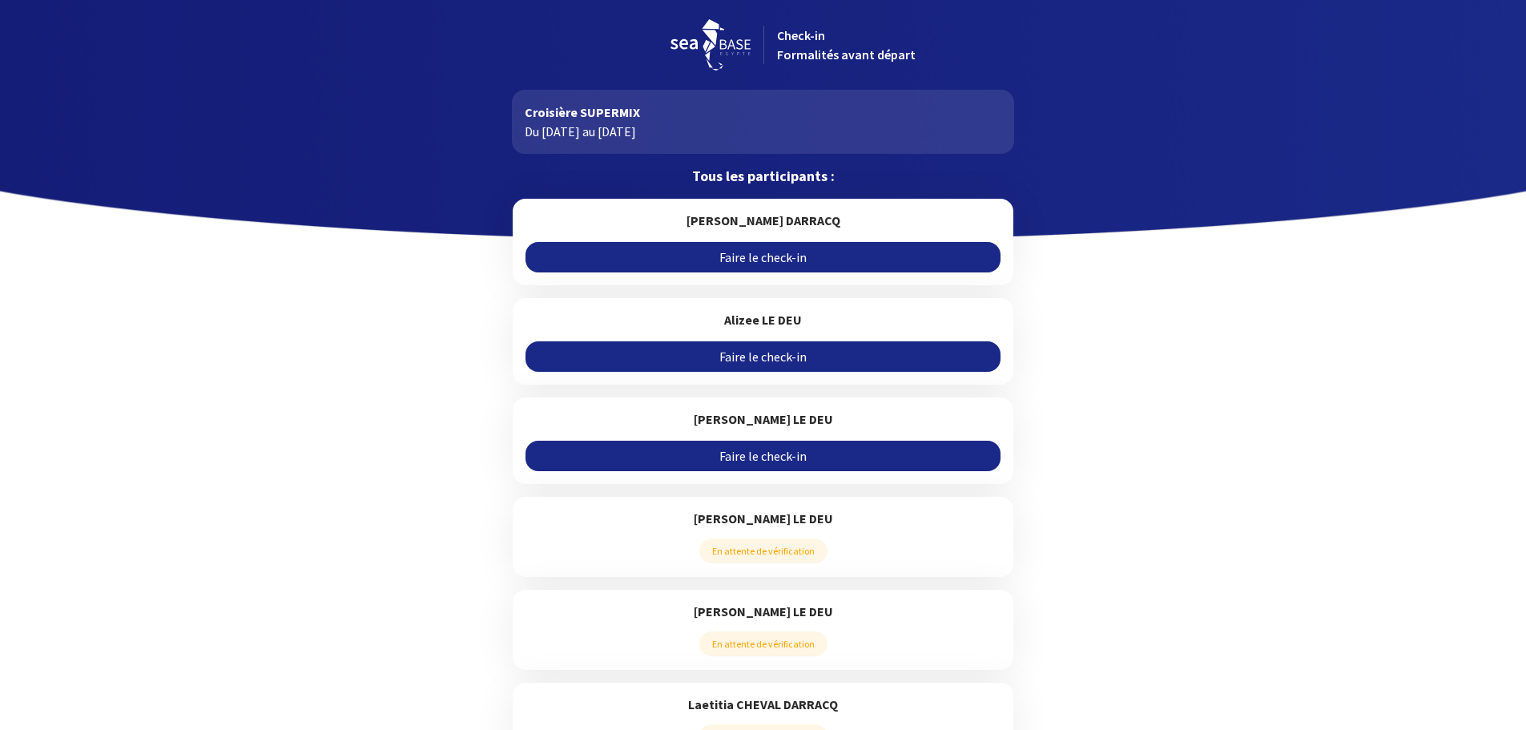
click at [762, 256] on link "Faire le check-in" at bounding box center [762, 257] width 475 height 30
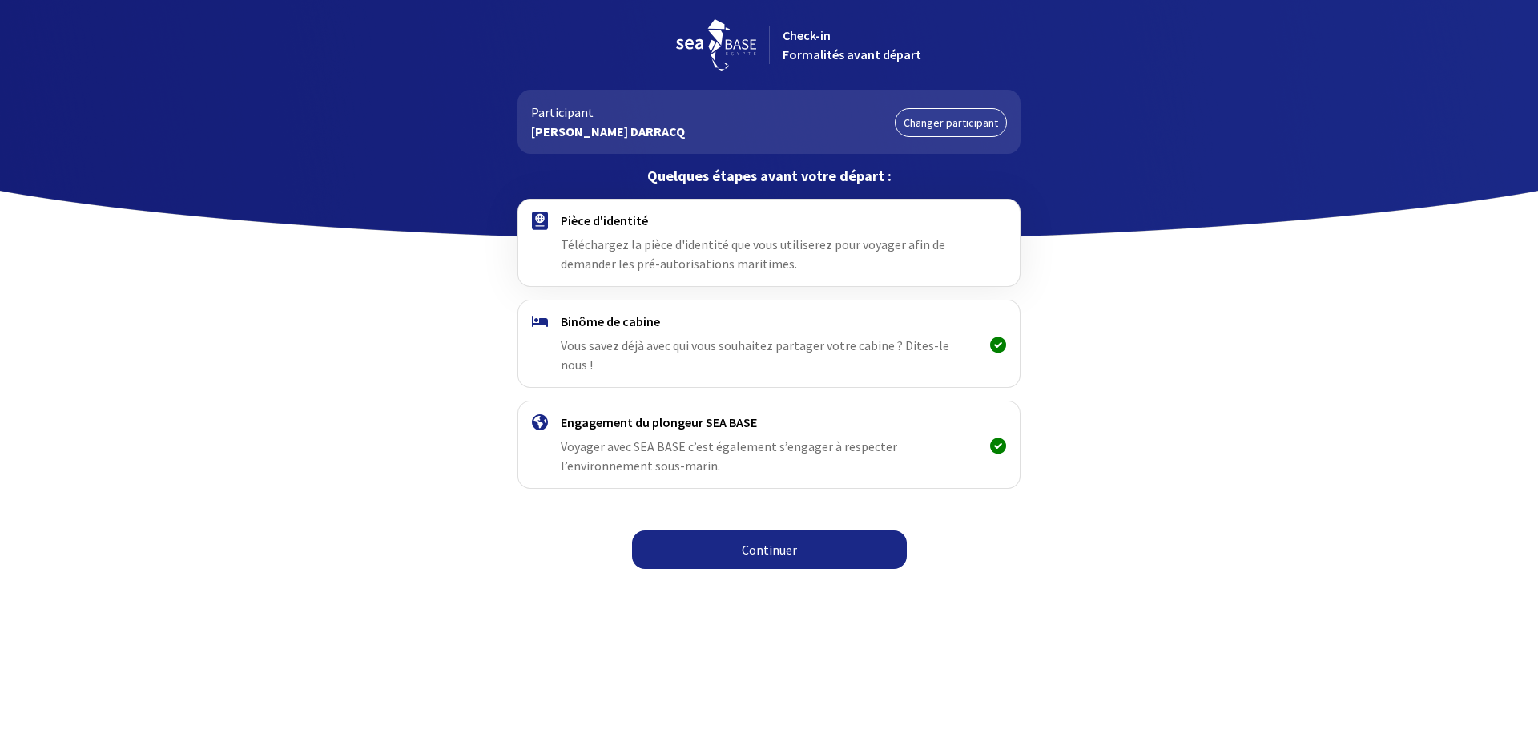
click at [771, 530] on link "Continuer" at bounding box center [769, 549] width 275 height 38
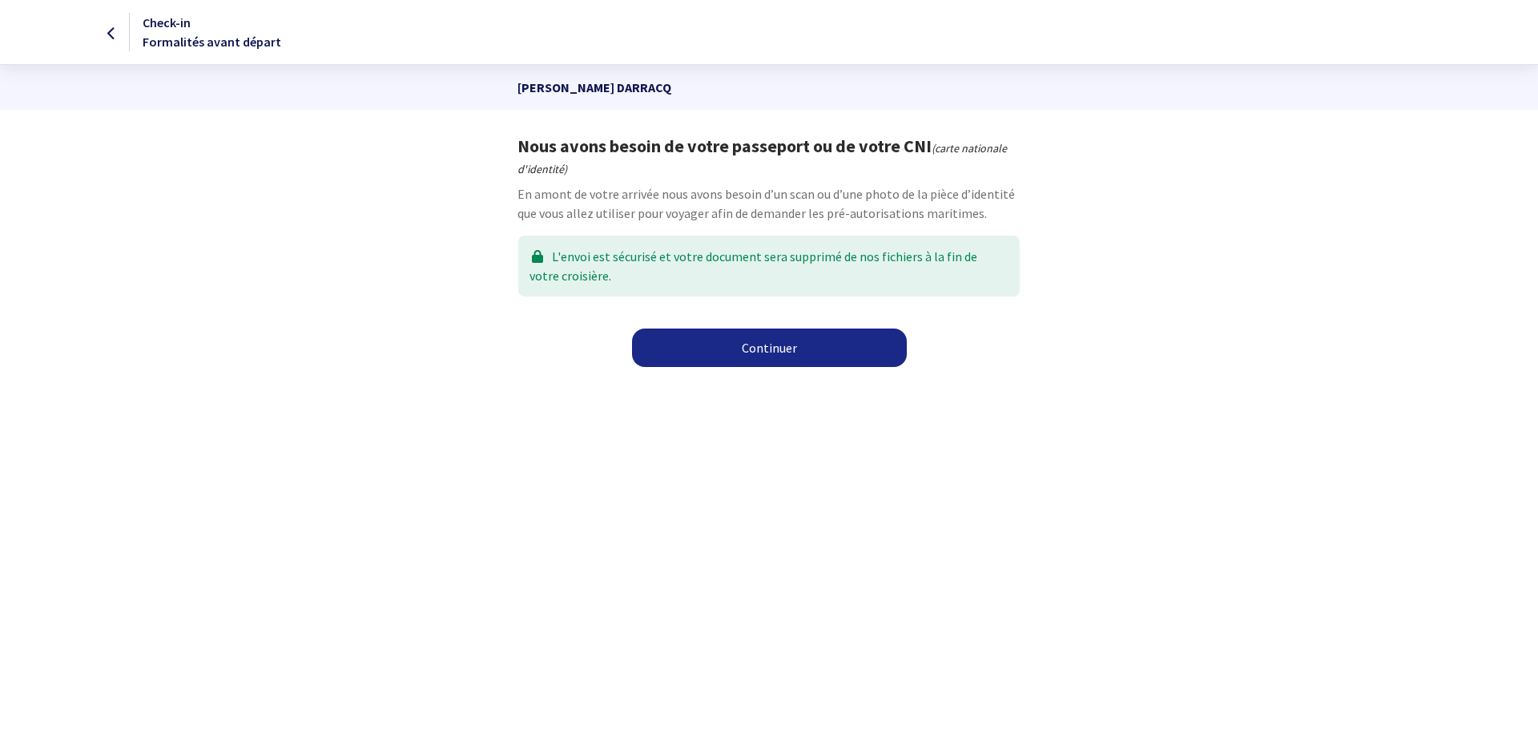
click at [778, 355] on link "Continuer" at bounding box center [769, 347] width 275 height 38
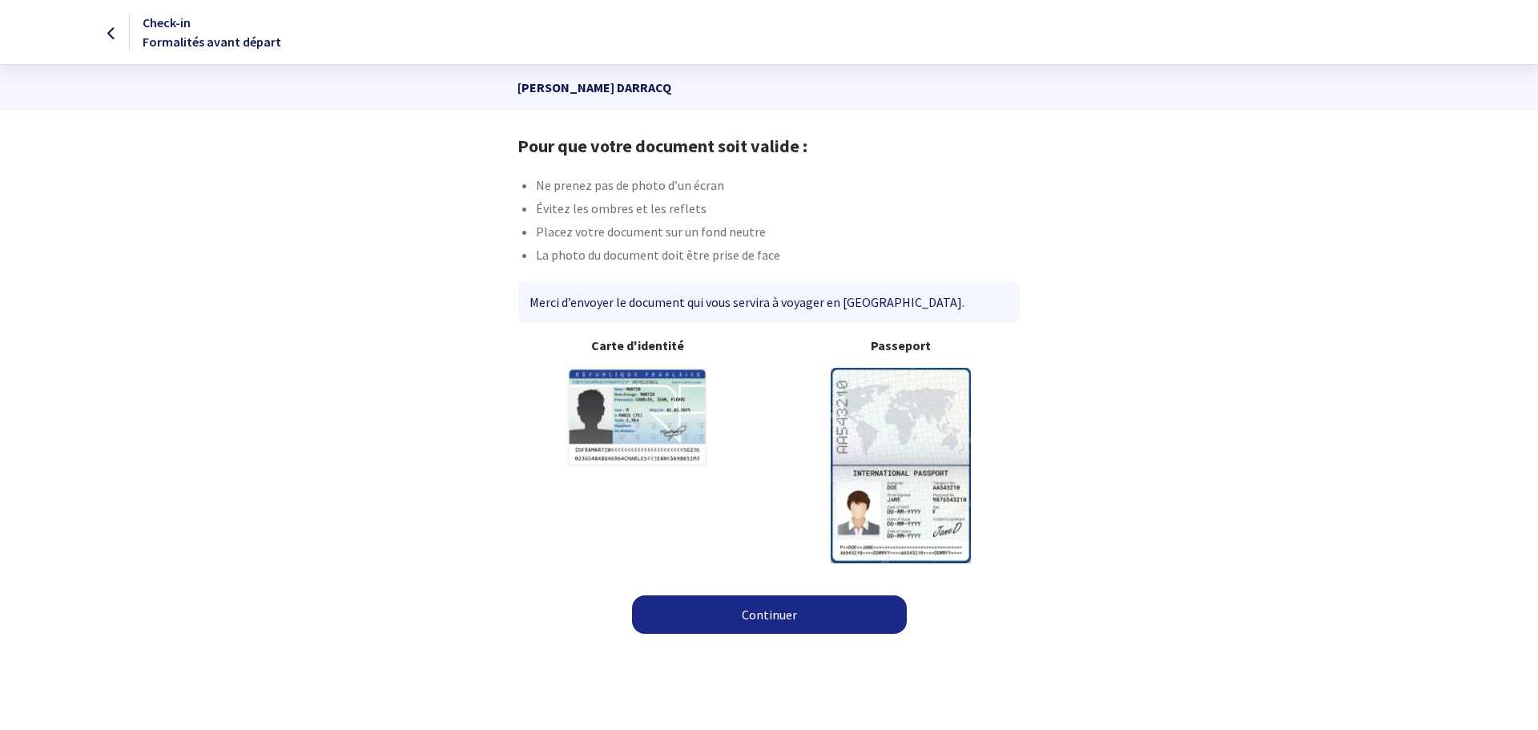
click at [769, 610] on link "Continuer" at bounding box center [769, 614] width 275 height 38
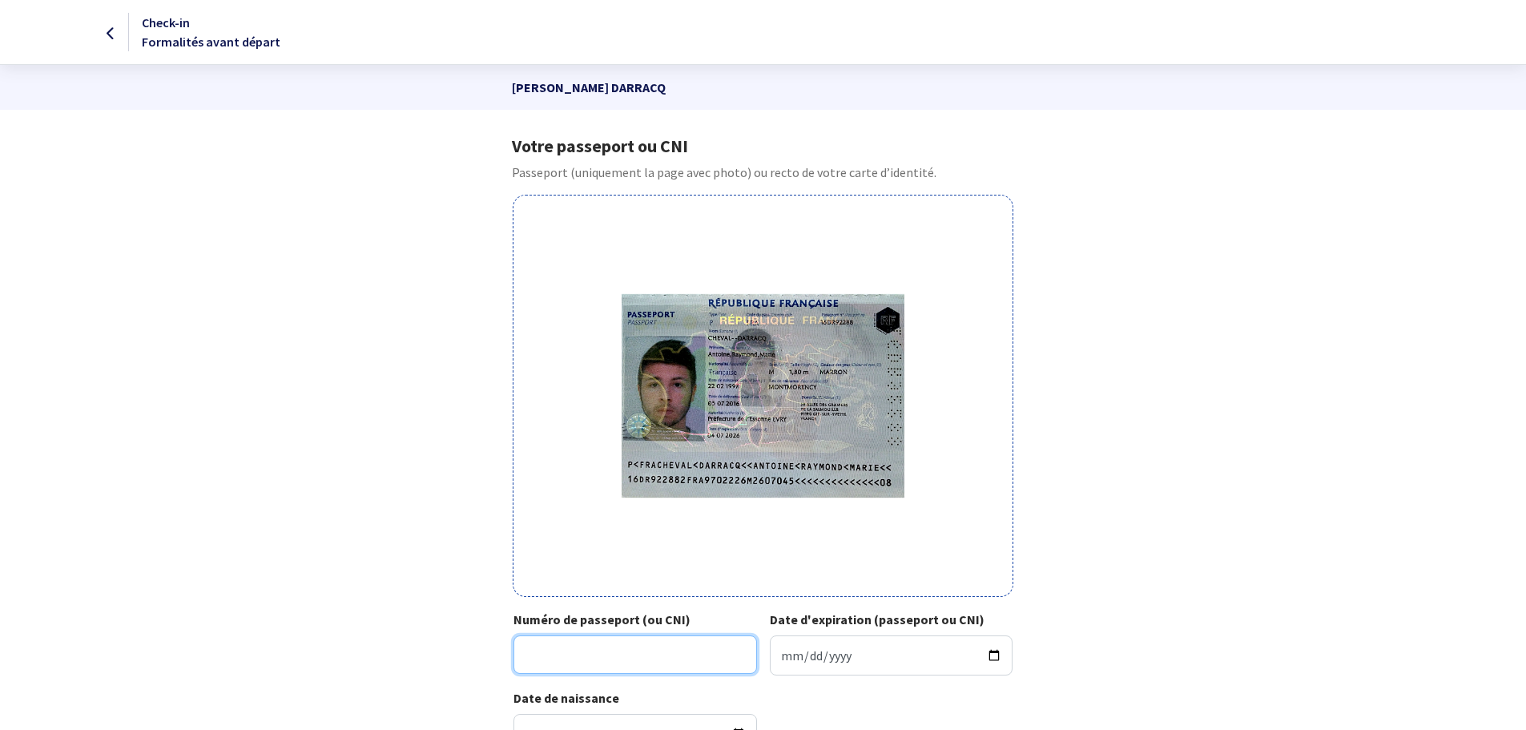
click at [547, 650] on input "Numéro de passeport (ou CNI)" at bounding box center [635, 654] width 244 height 38
type input "16DE92288"
click at [989, 654] on input "Date d'expiration (passeport ou CNI)" at bounding box center [892, 655] width 244 height 40
type input "2026-07-04"
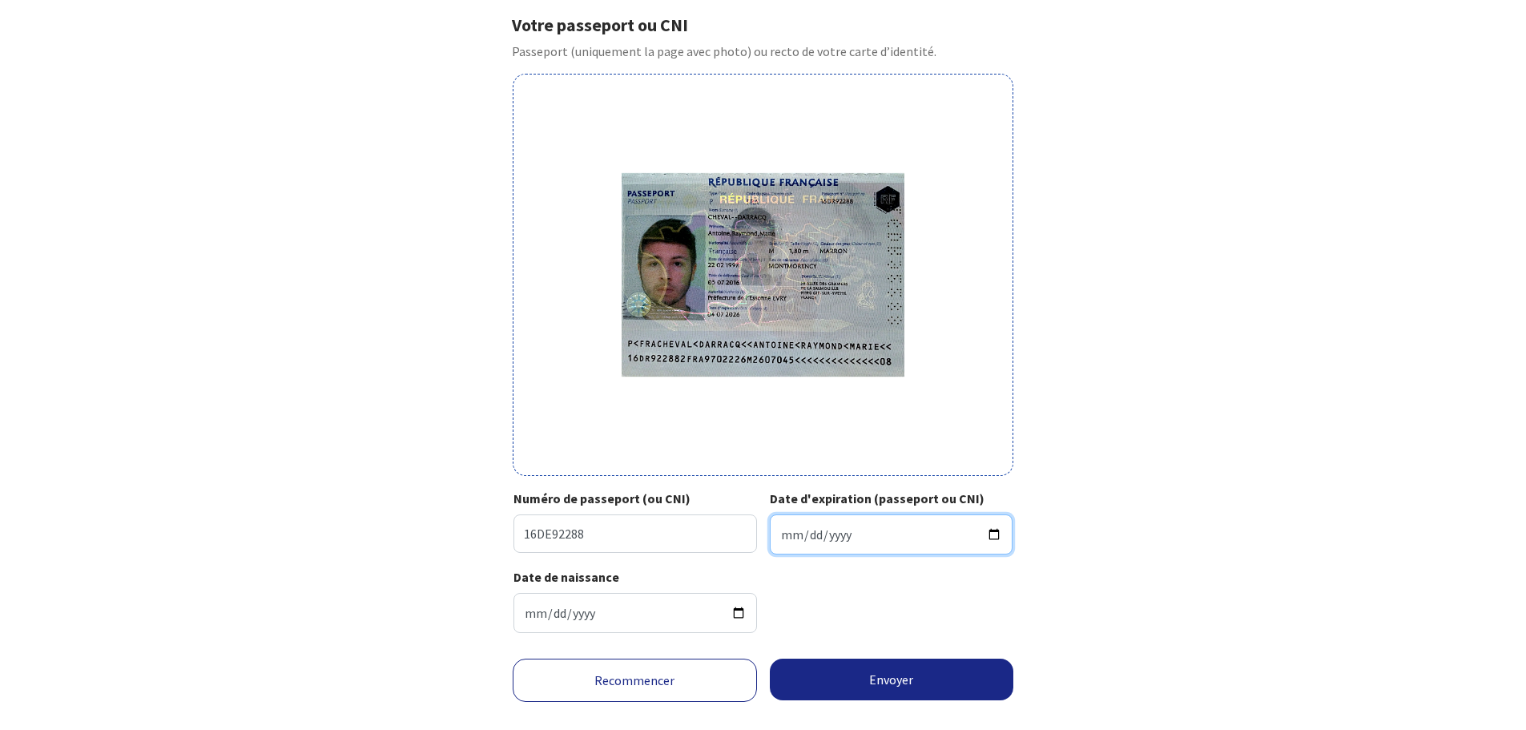
scroll to position [151, 0]
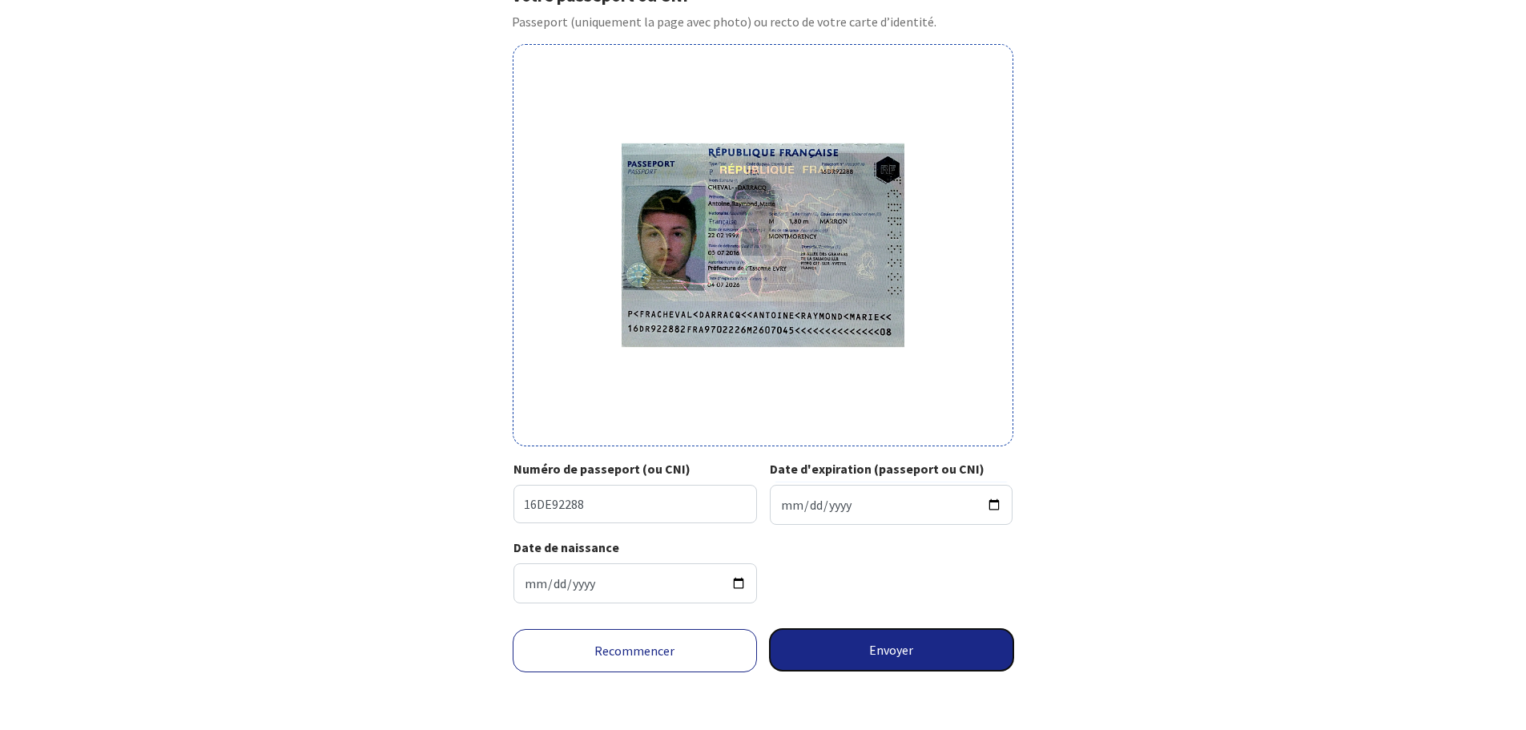
click at [900, 653] on button "Envoyer" at bounding box center [892, 650] width 244 height 42
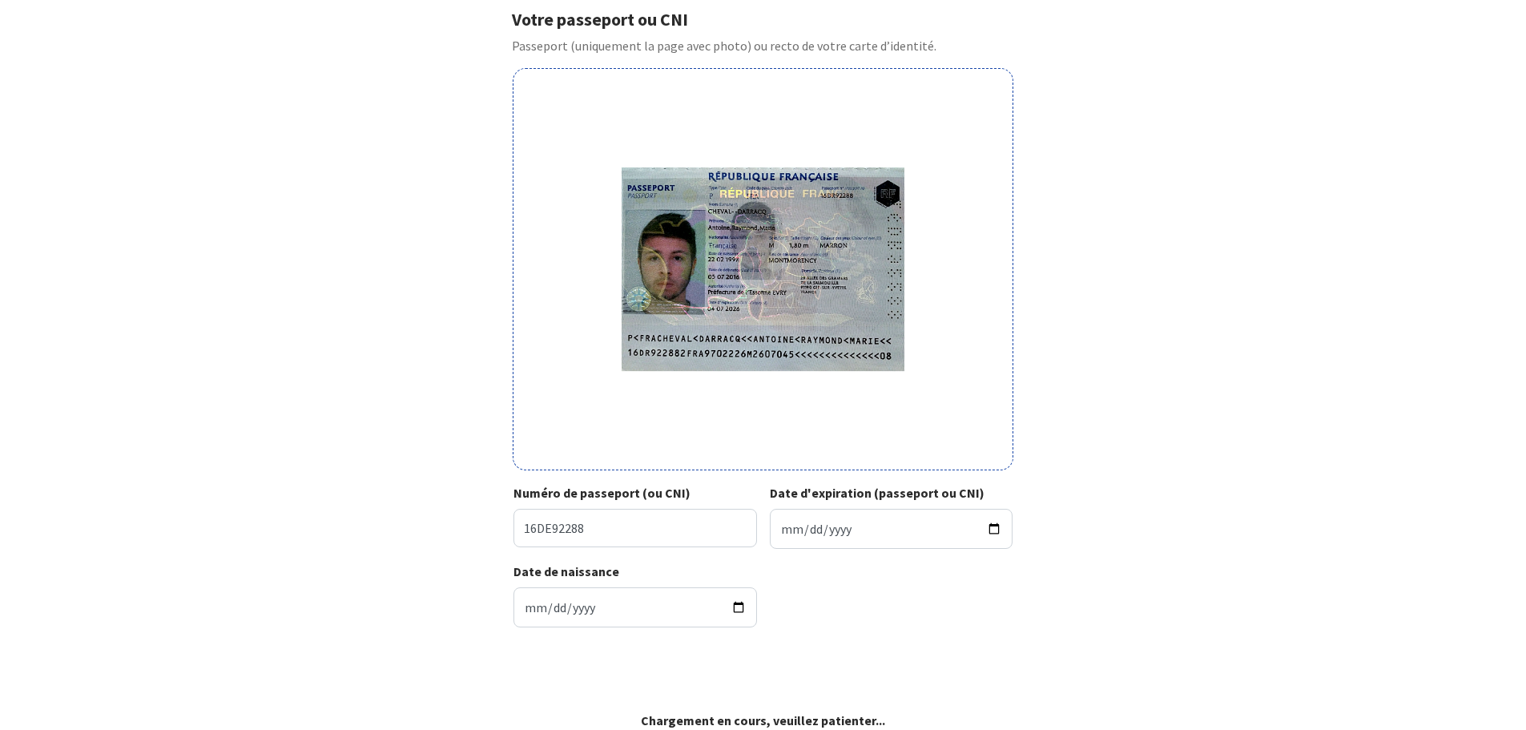
scroll to position [127, 0]
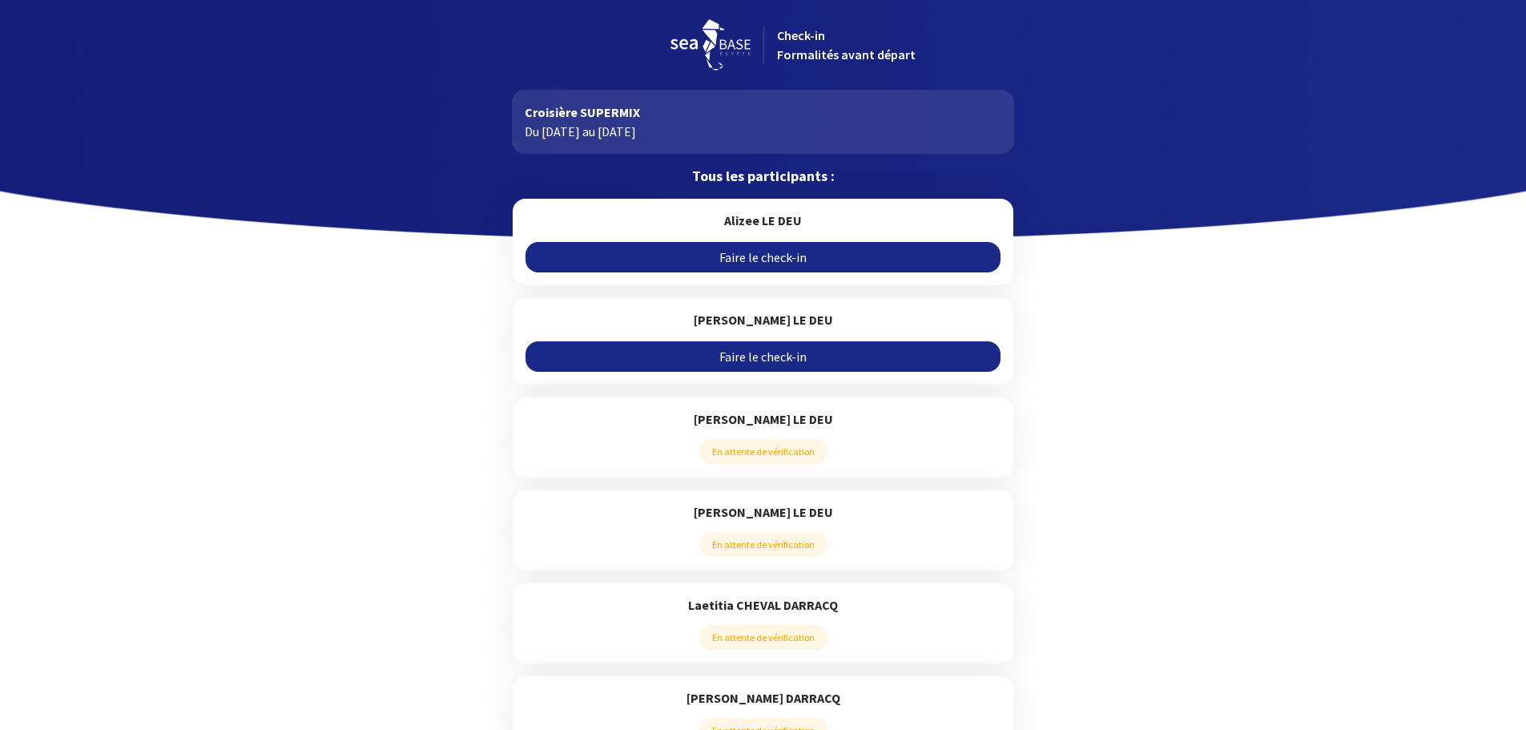
click at [791, 352] on link "Faire le check-in" at bounding box center [762, 356] width 475 height 30
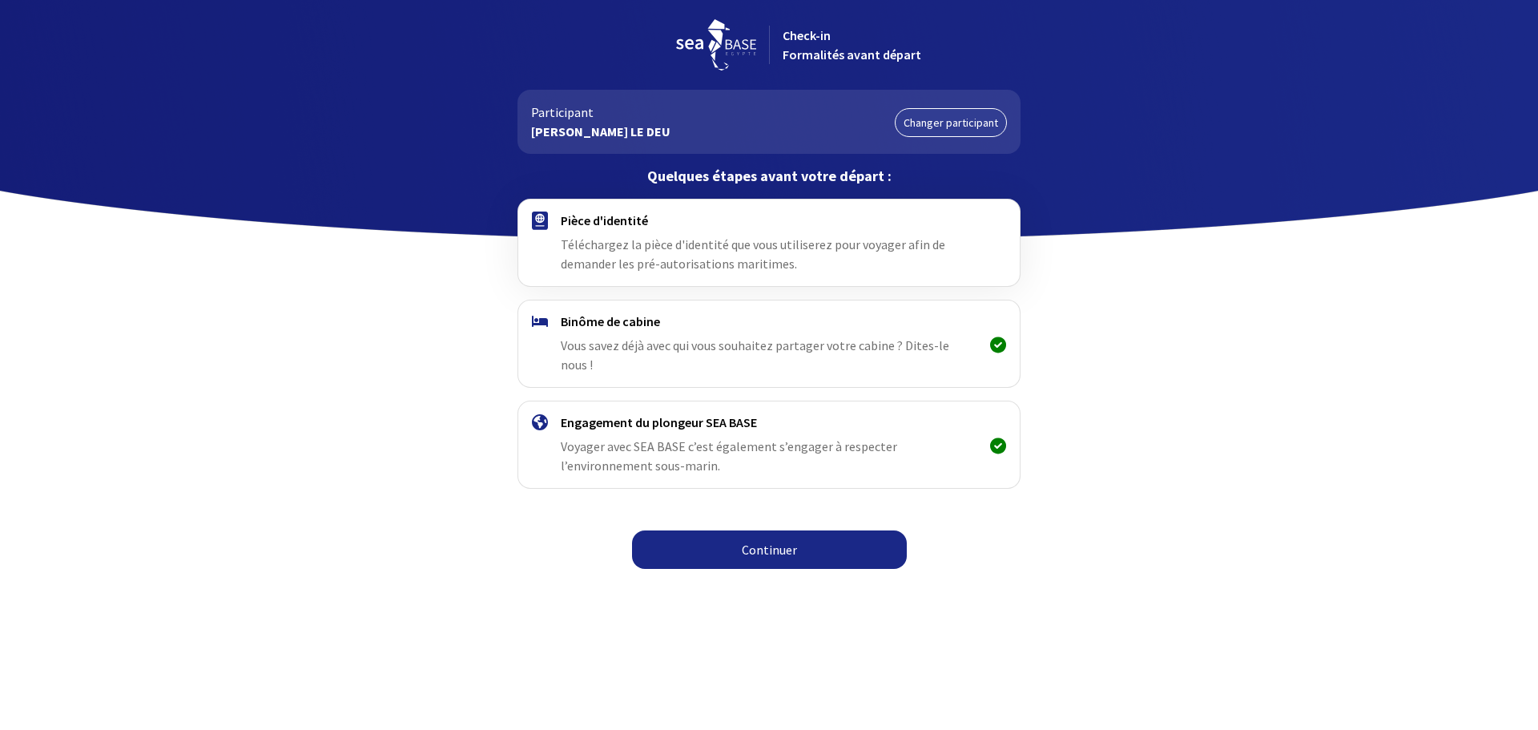
click at [787, 530] on link "Continuer" at bounding box center [769, 549] width 275 height 38
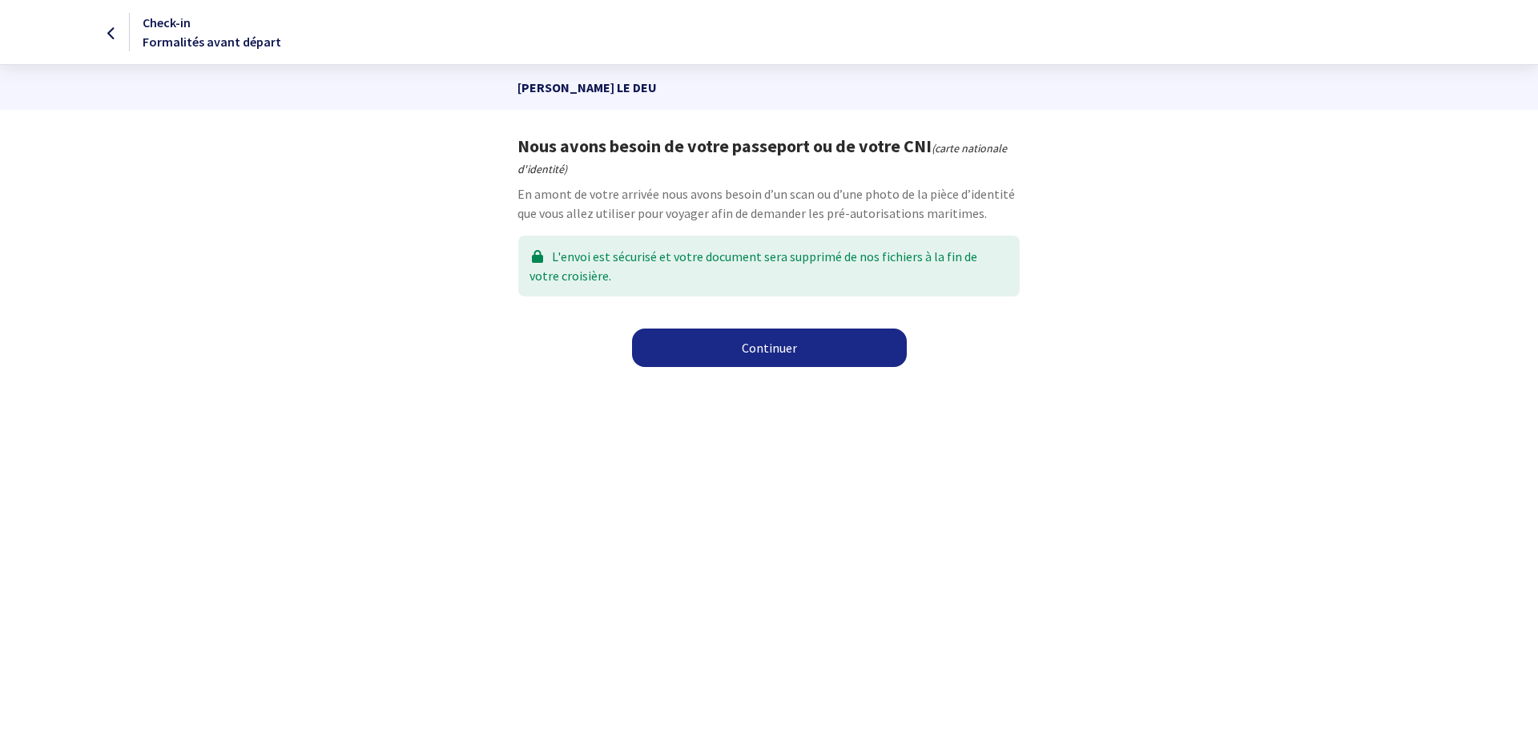
click at [782, 350] on link "Continuer" at bounding box center [769, 347] width 275 height 38
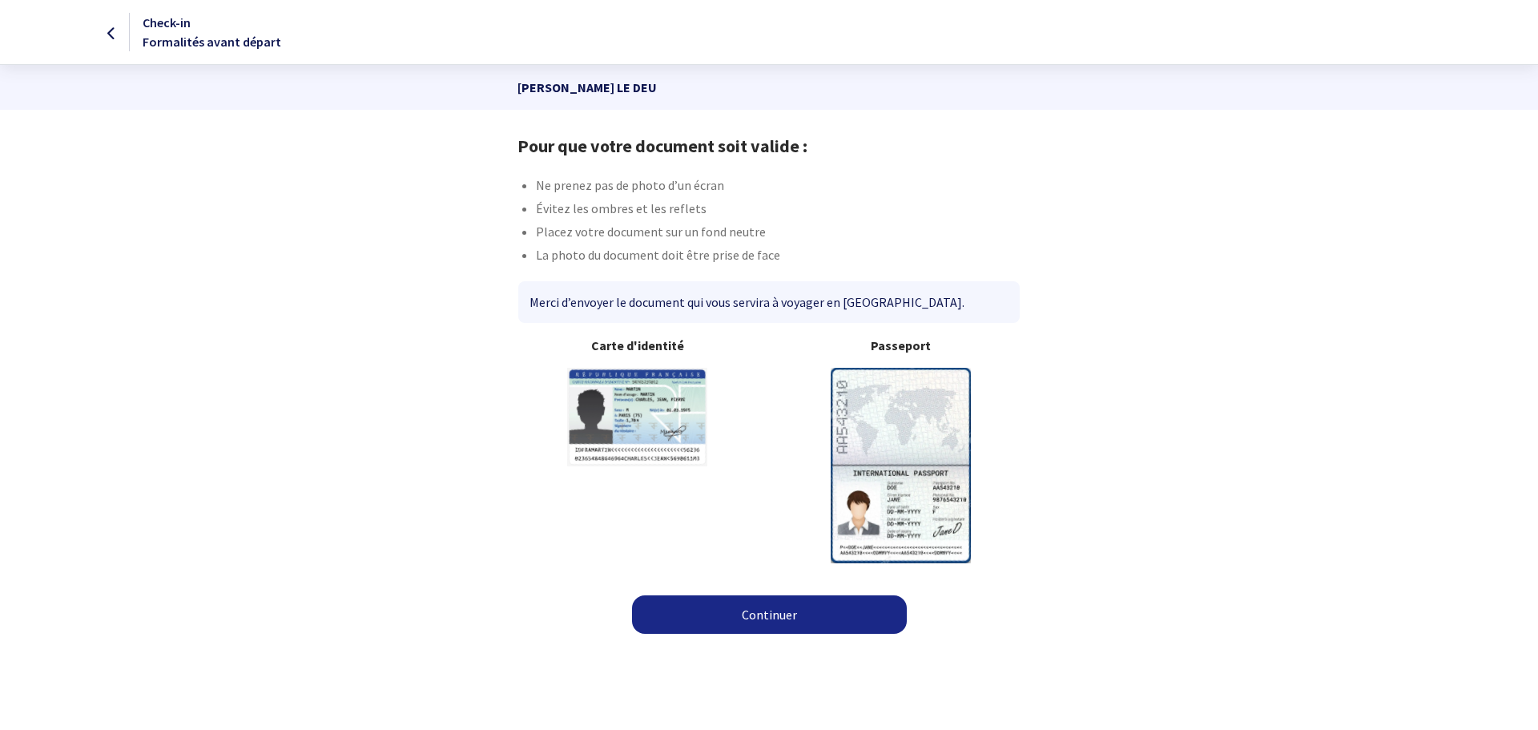
click at [752, 619] on link "Continuer" at bounding box center [769, 614] width 275 height 38
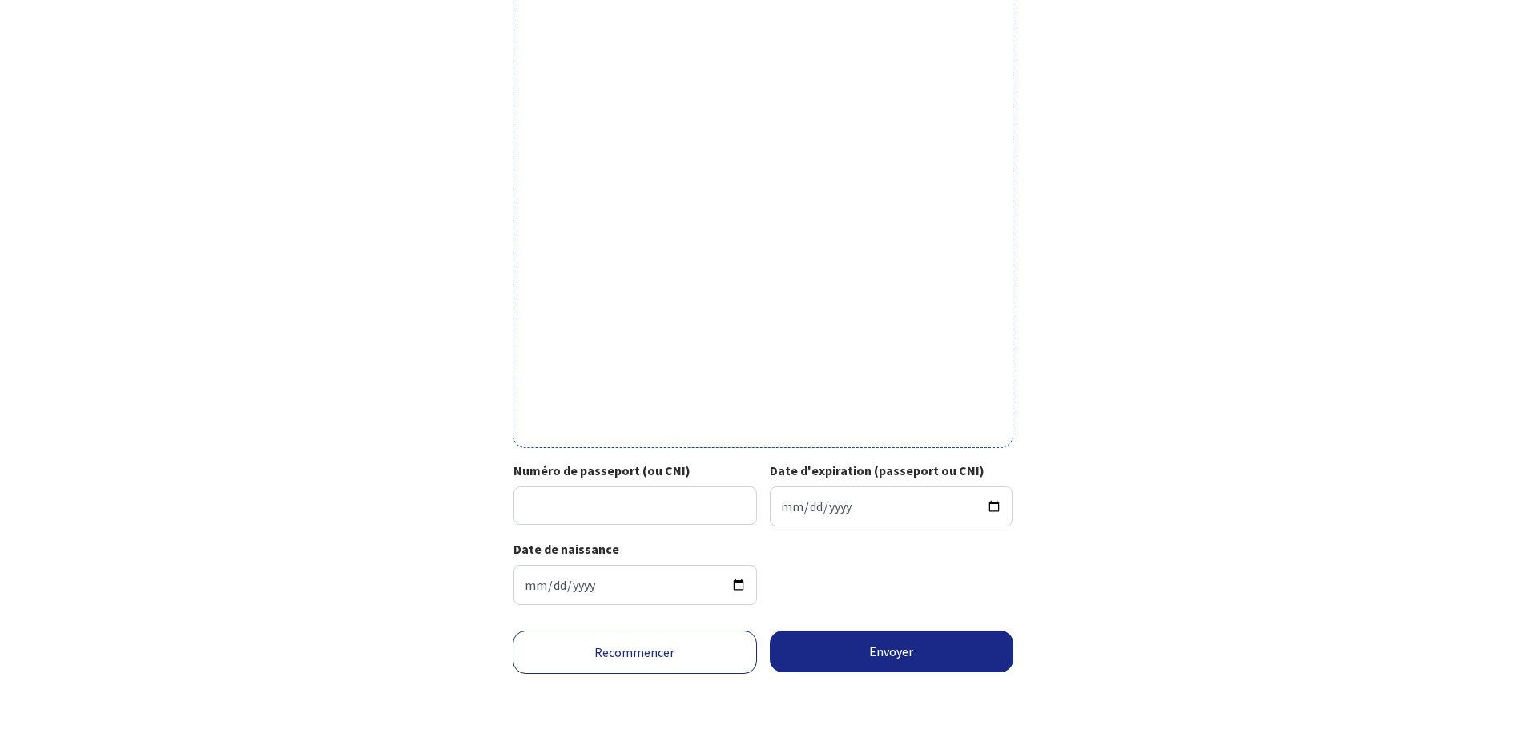
scroll to position [396, 0]
click at [525, 498] on input "Numéro de passeport (ou CNI)" at bounding box center [635, 504] width 244 height 38
type input "17AZO8653"
click at [996, 505] on input "Date d'expiration (passeport ou CNI)" at bounding box center [892, 505] width 244 height 40
type input "2027-12-07"
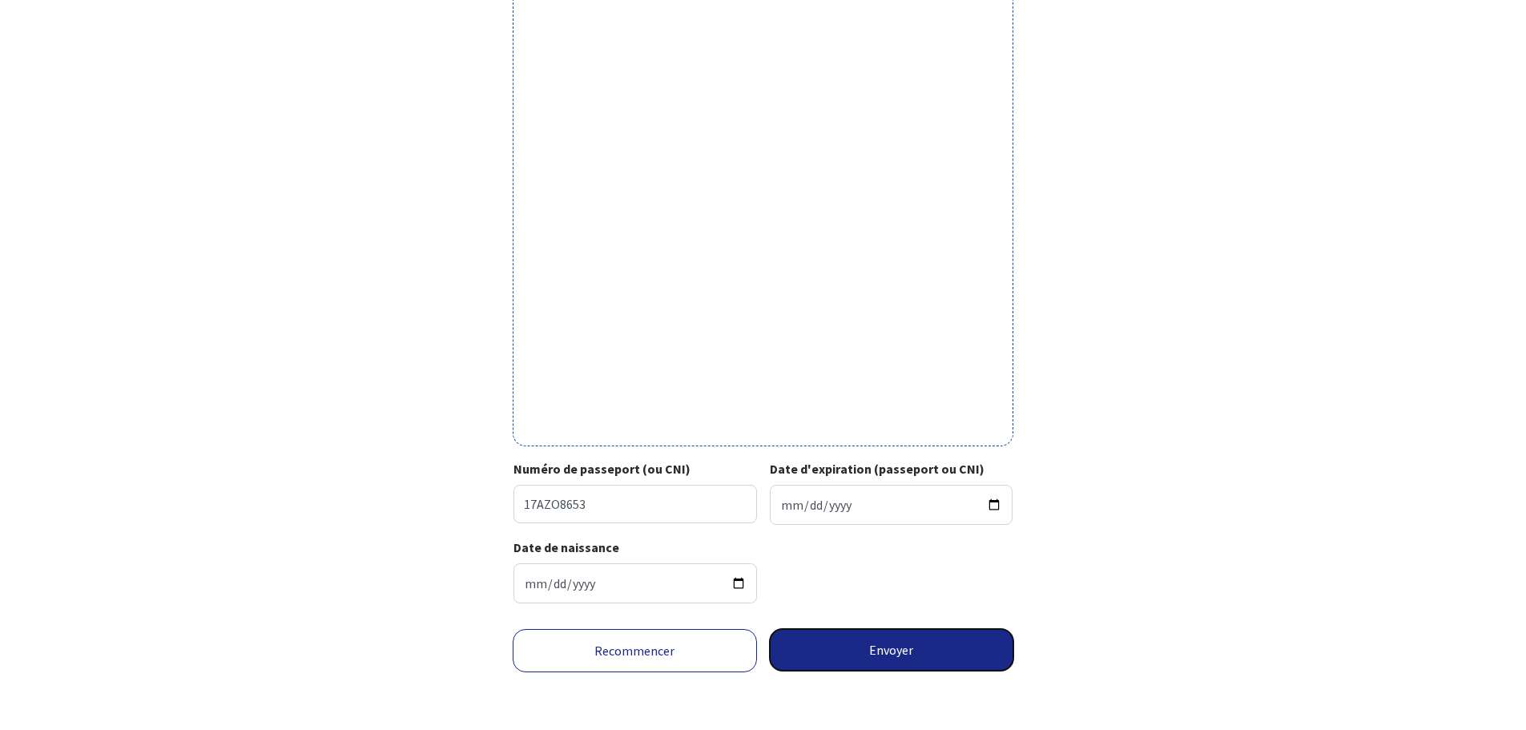
click at [847, 637] on button "Envoyer" at bounding box center [892, 650] width 244 height 42
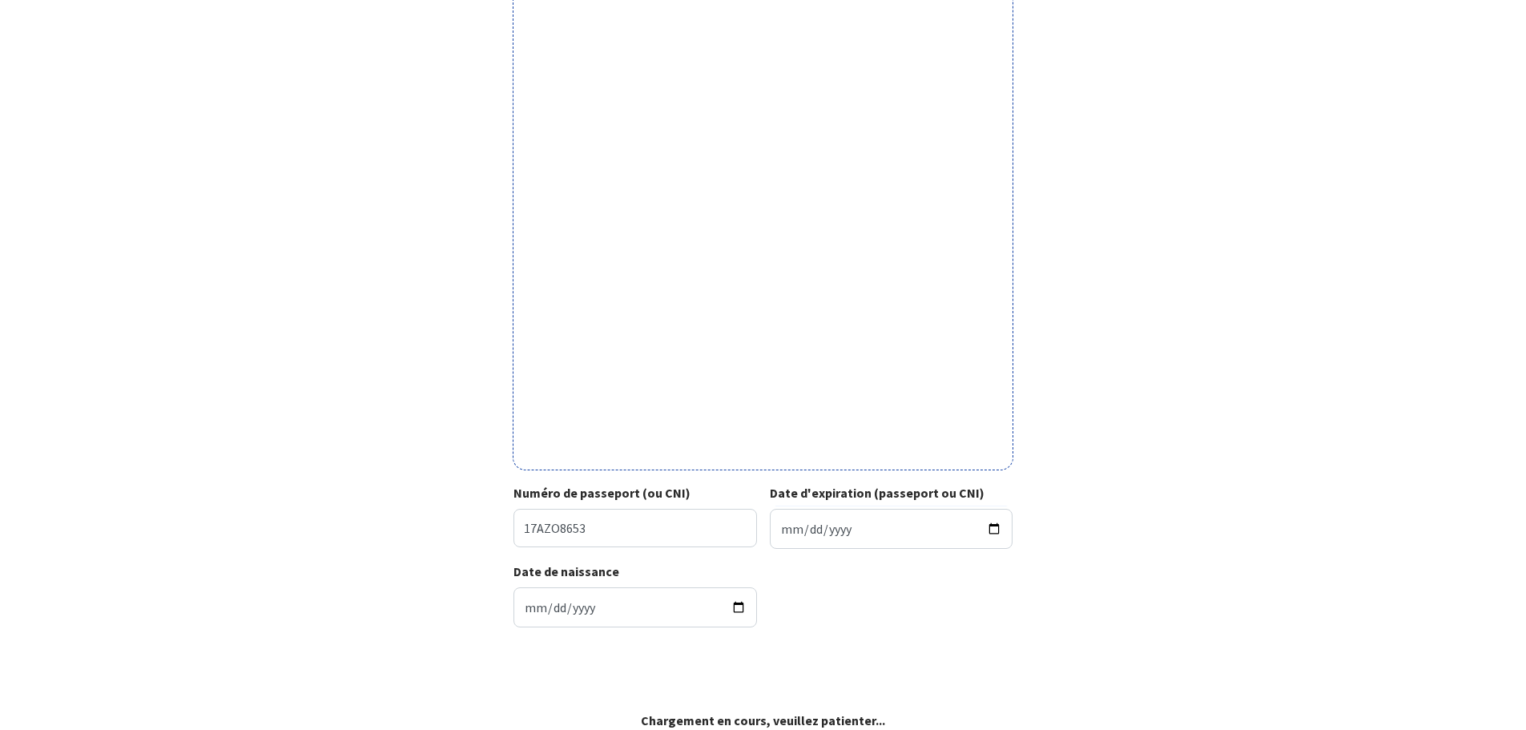
scroll to position [372, 0]
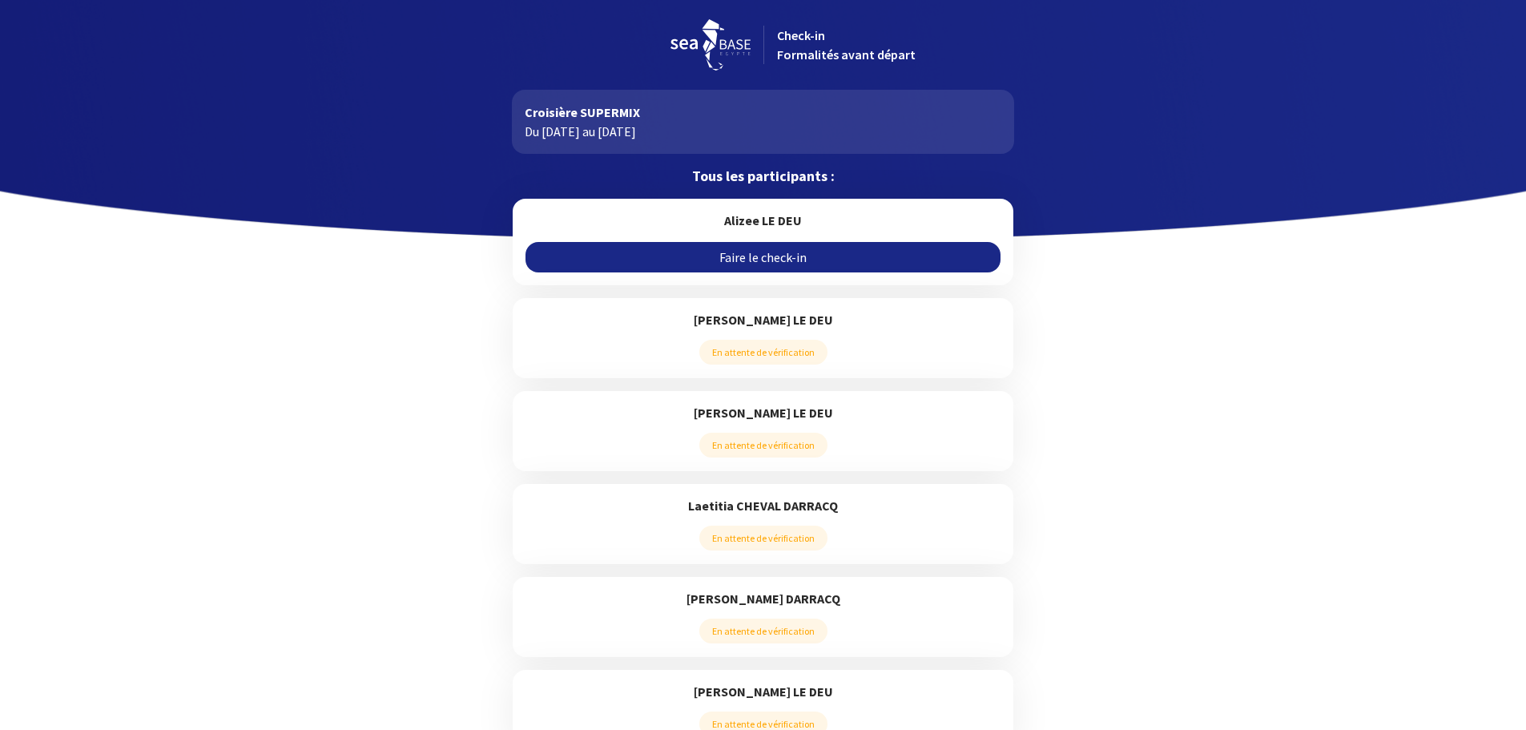
scroll to position [33, 0]
